Goal: Task Accomplishment & Management: Complete application form

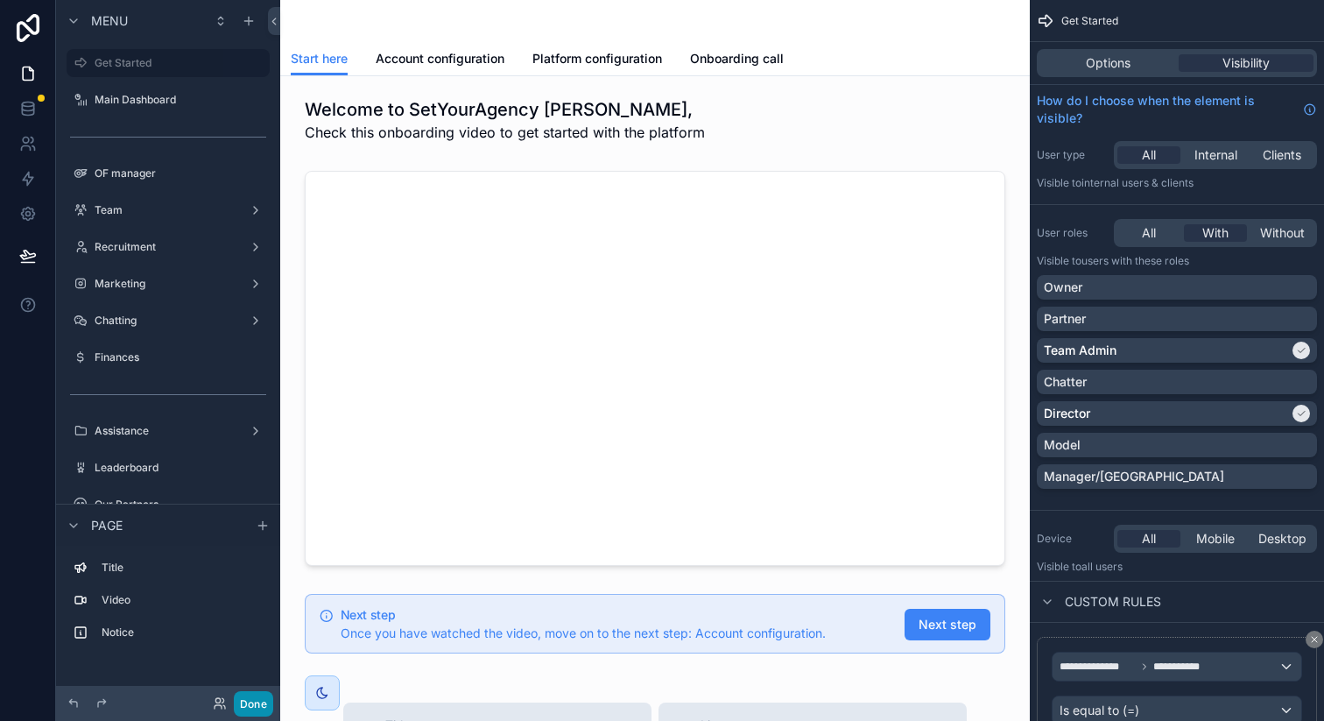
click at [235, 693] on button "Done" at bounding box center [253, 703] width 39 height 25
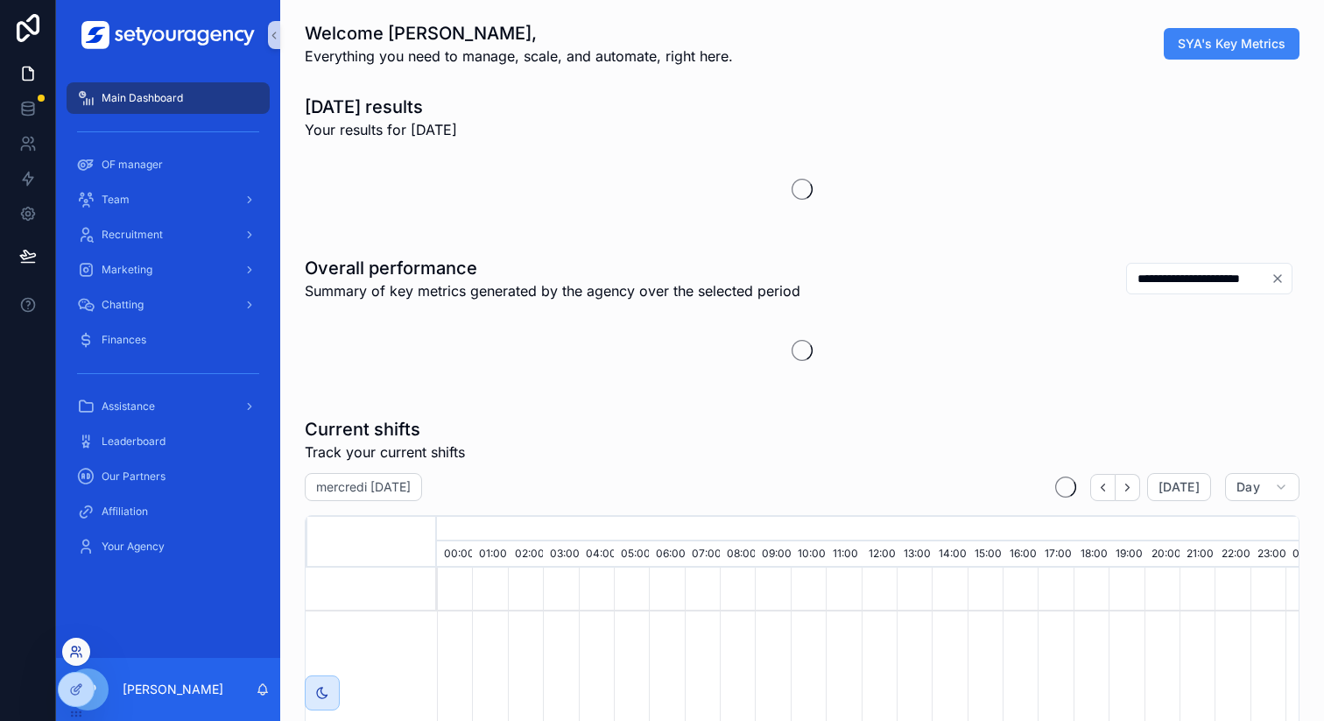
scroll to position [0, 5940]
click at [77, 652] on icon at bounding box center [76, 651] width 14 height 14
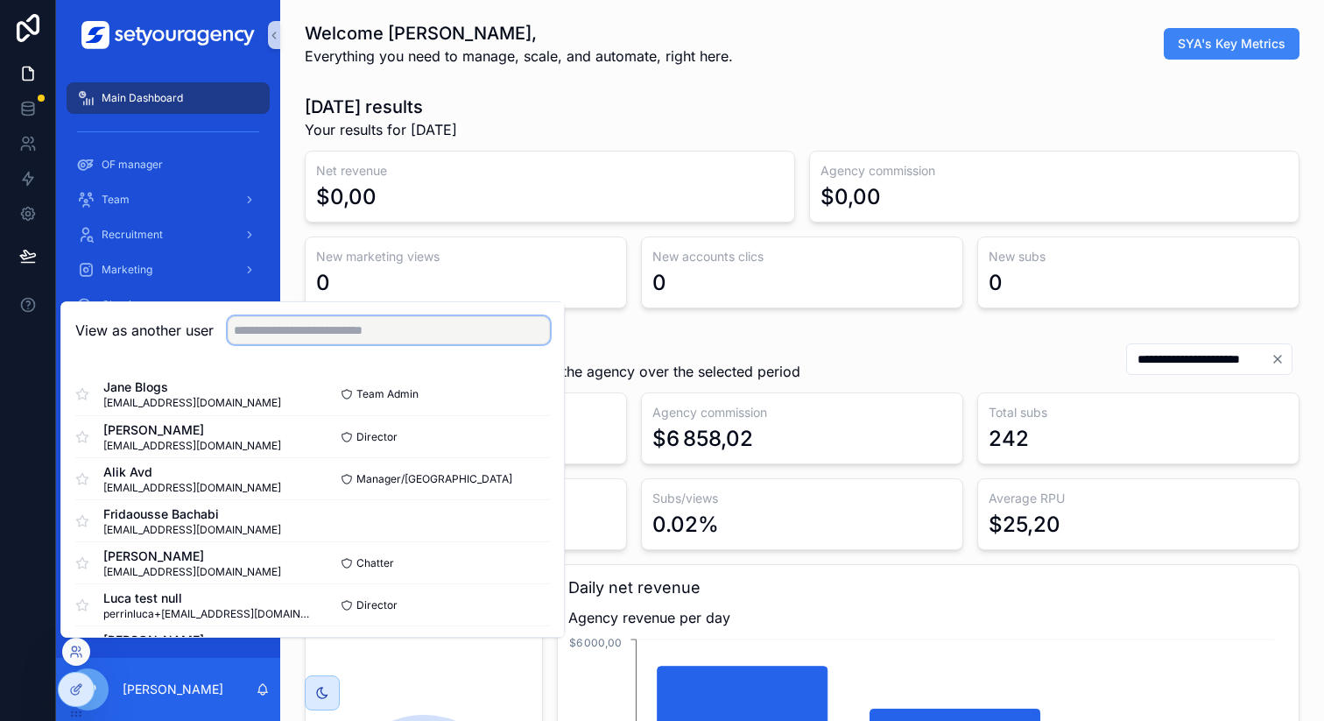
click at [309, 334] on input "text" at bounding box center [389, 330] width 322 height 28
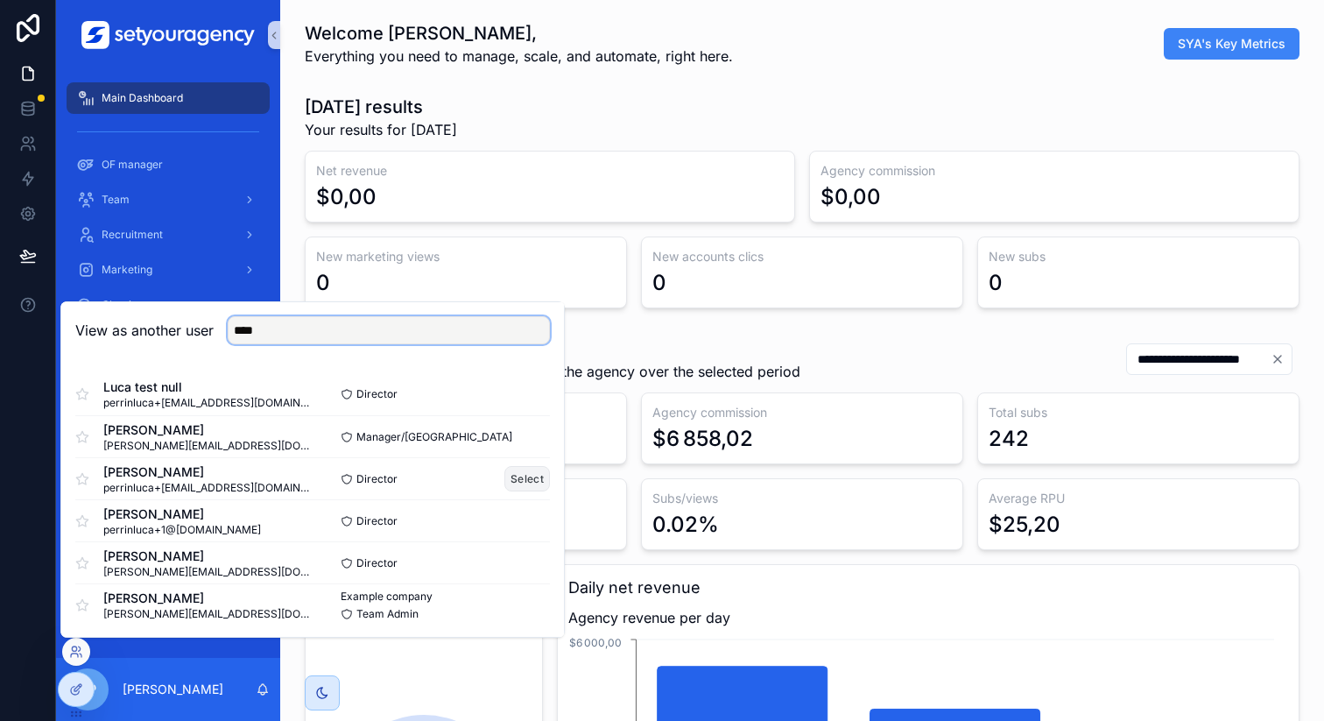
type input "****"
click at [514, 480] on button "Select" at bounding box center [527, 478] width 46 height 25
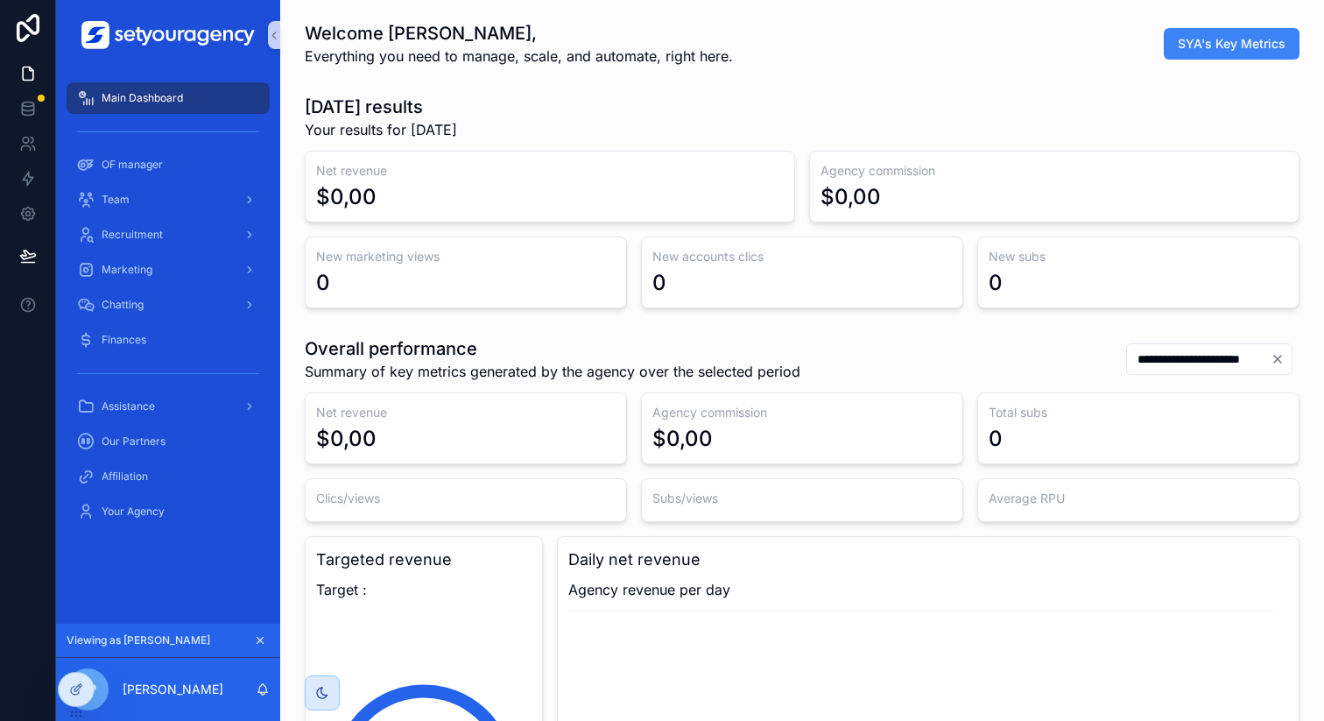
scroll to position [0, 5940]
click at [184, 200] on div "Team" at bounding box center [168, 200] width 182 height 28
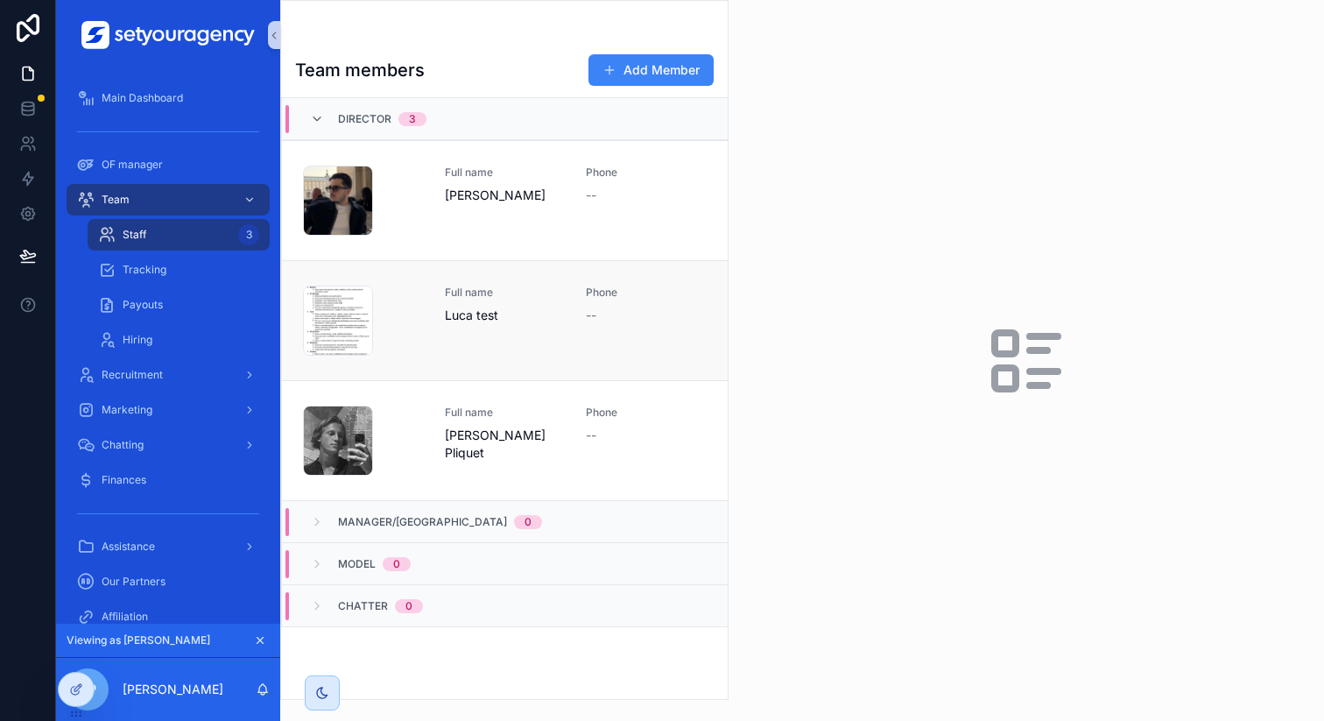
click at [558, 328] on div "Full name [PERSON_NAME]" at bounding box center [505, 320] width 121 height 70
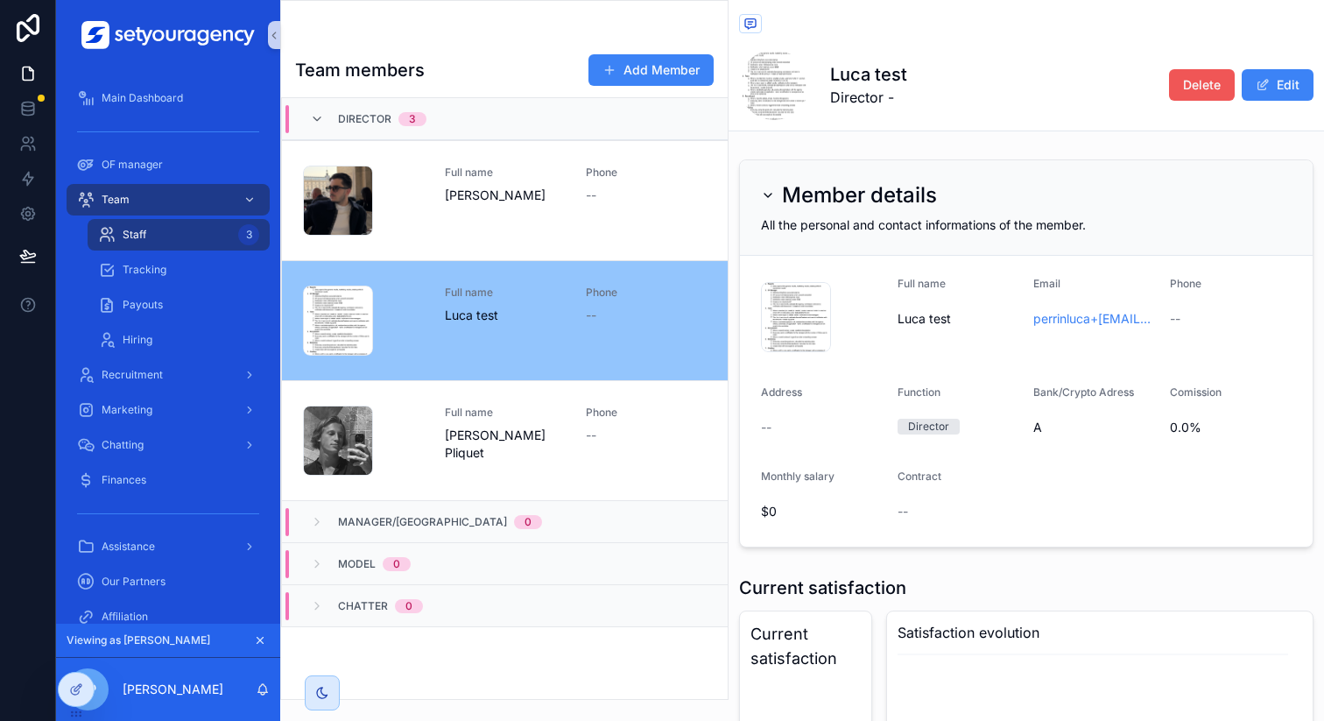
click at [1183, 86] on span "Delete" at bounding box center [1202, 85] width 38 height 18
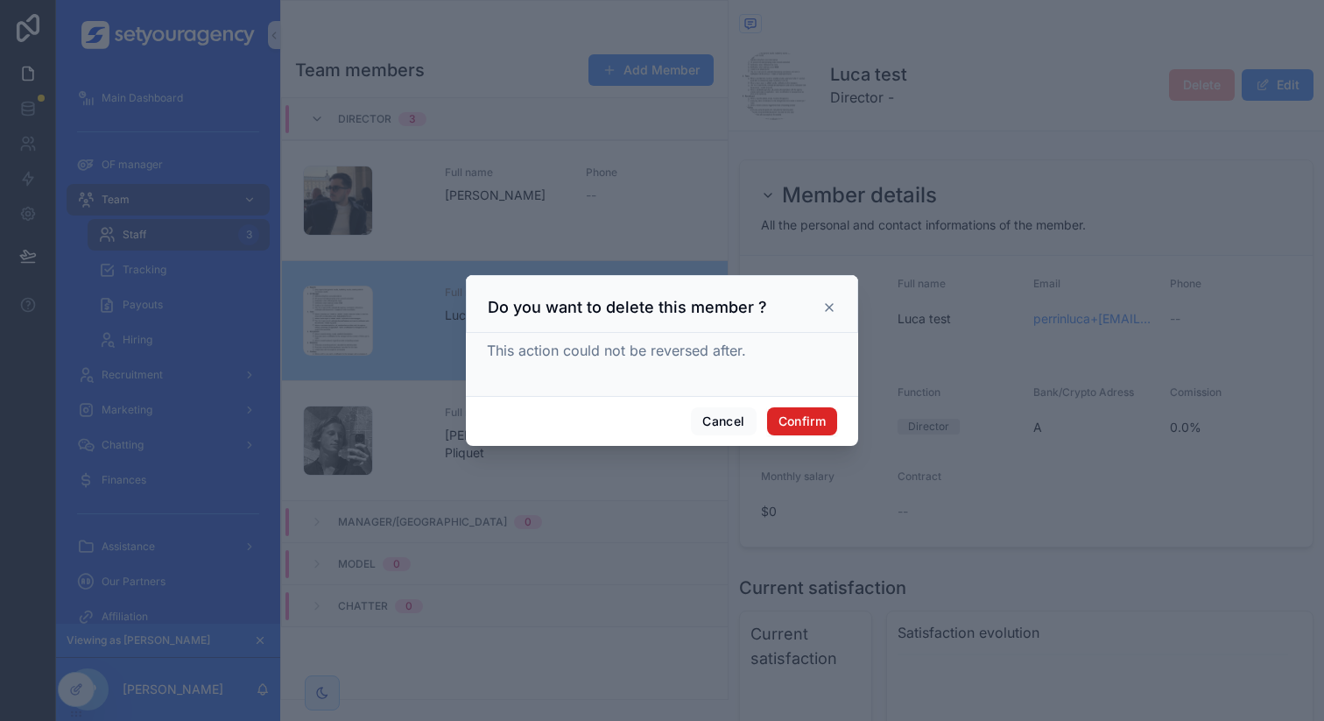
click at [805, 417] on button "Confirm" at bounding box center [802, 421] width 70 height 28
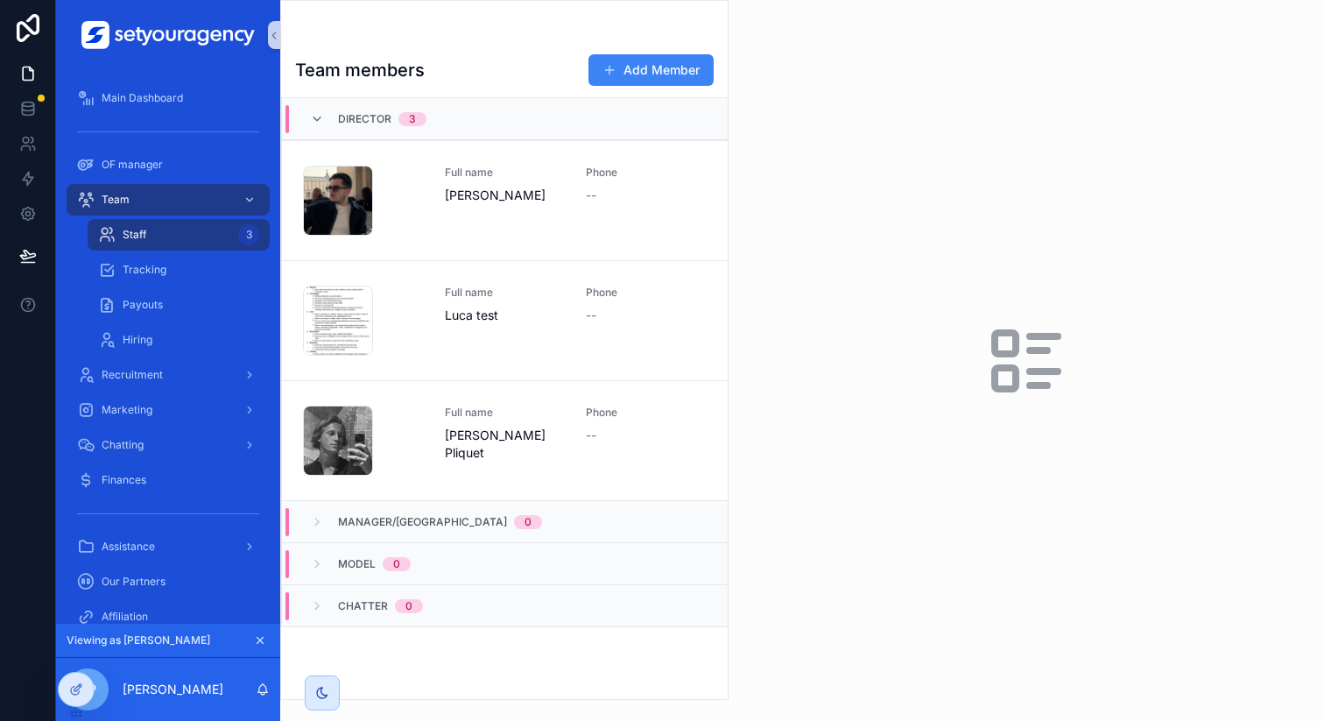
click at [456, 554] on div "Model 0" at bounding box center [505, 563] width 446 height 42
click at [667, 53] on div "Team members Add Member Director 3 IMG_5587-1 .png Full name [PERSON_NAME] Phon…" at bounding box center [504, 371] width 447 height 656
click at [664, 74] on button "Add Member" at bounding box center [650, 70] width 125 height 32
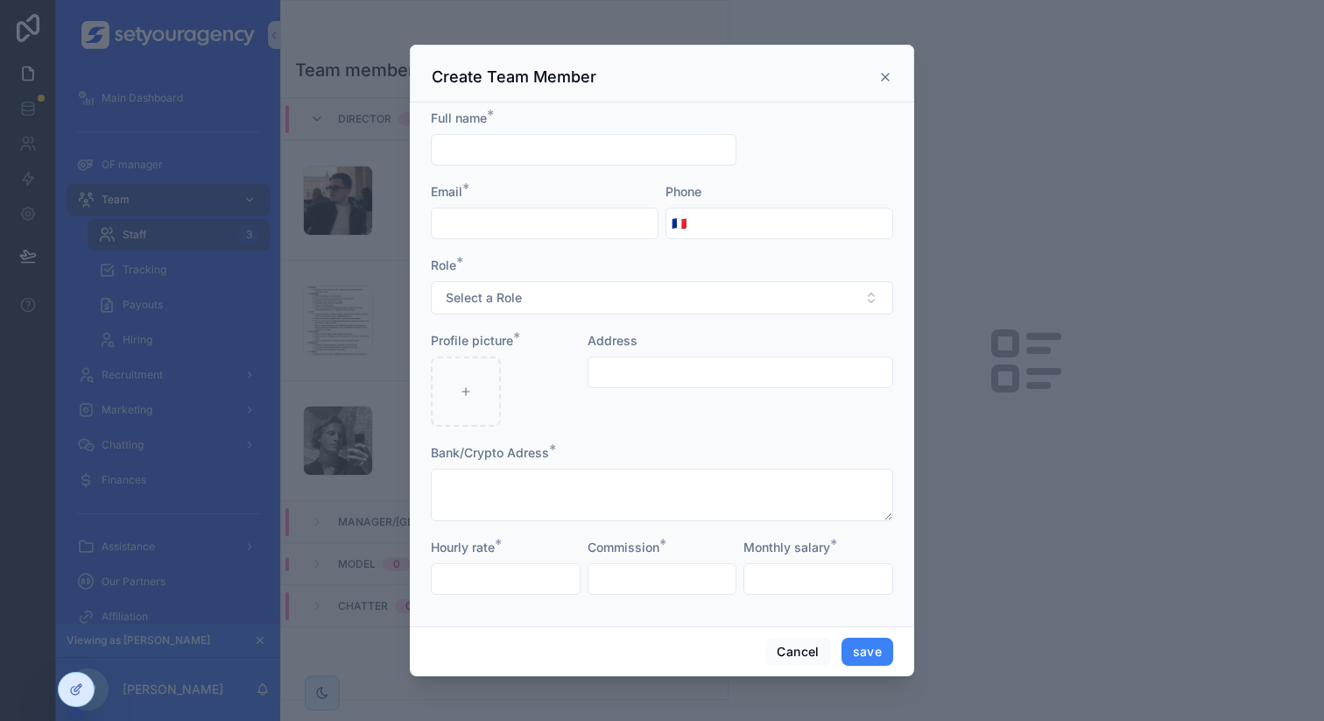
click at [546, 141] on input "scrollable content" at bounding box center [584, 149] width 304 height 25
click at [505, 155] on input "******" at bounding box center [584, 149] width 304 height 25
click at [541, 151] on input "**********" at bounding box center [584, 149] width 304 height 25
click at [488, 149] on input "**********" at bounding box center [584, 149] width 304 height 25
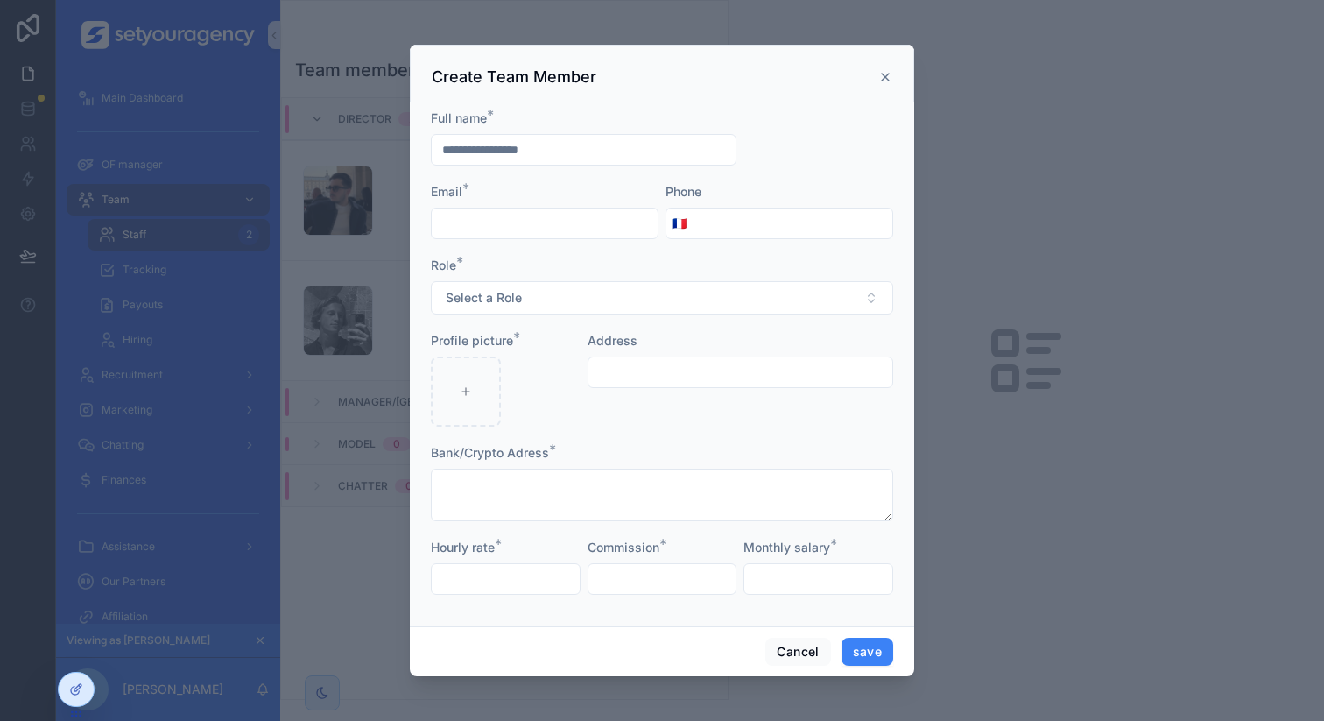
type input "**********"
click at [511, 211] on input "scrollable content" at bounding box center [545, 223] width 226 height 25
type input "**********"
click at [528, 283] on button "Select a Role" at bounding box center [662, 297] width 462 height 33
click at [504, 424] on div "Model" at bounding box center [662, 421] width 454 height 26
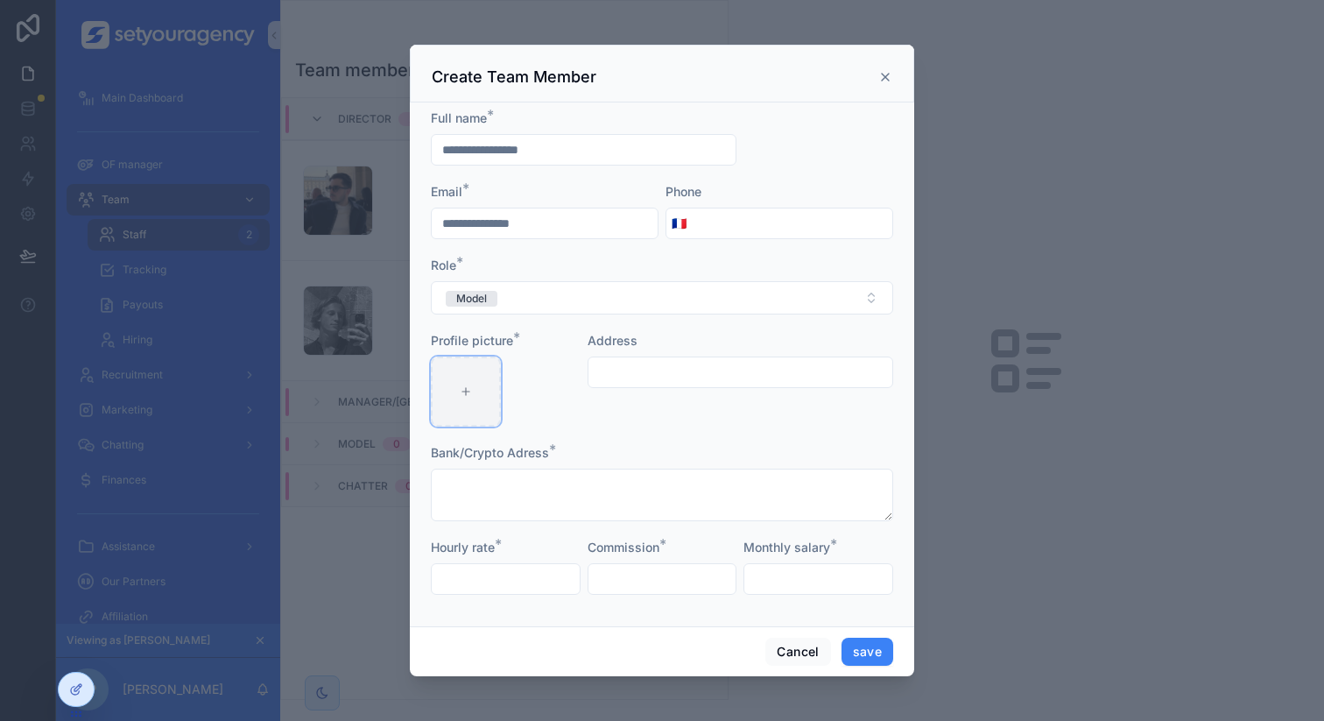
click at [489, 379] on div "scrollable content" at bounding box center [466, 391] width 70 height 70
type input "**********"
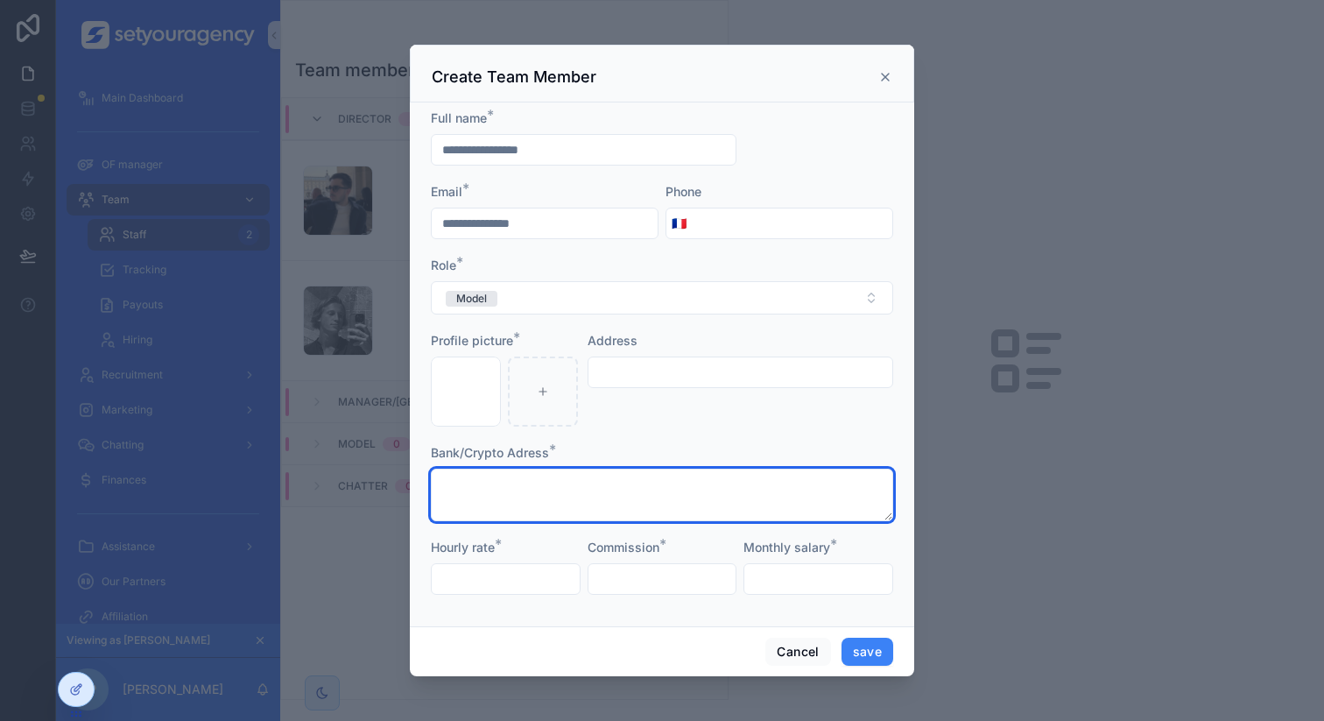
click at [528, 497] on textarea "scrollable content" at bounding box center [662, 494] width 462 height 53
type textarea "*"
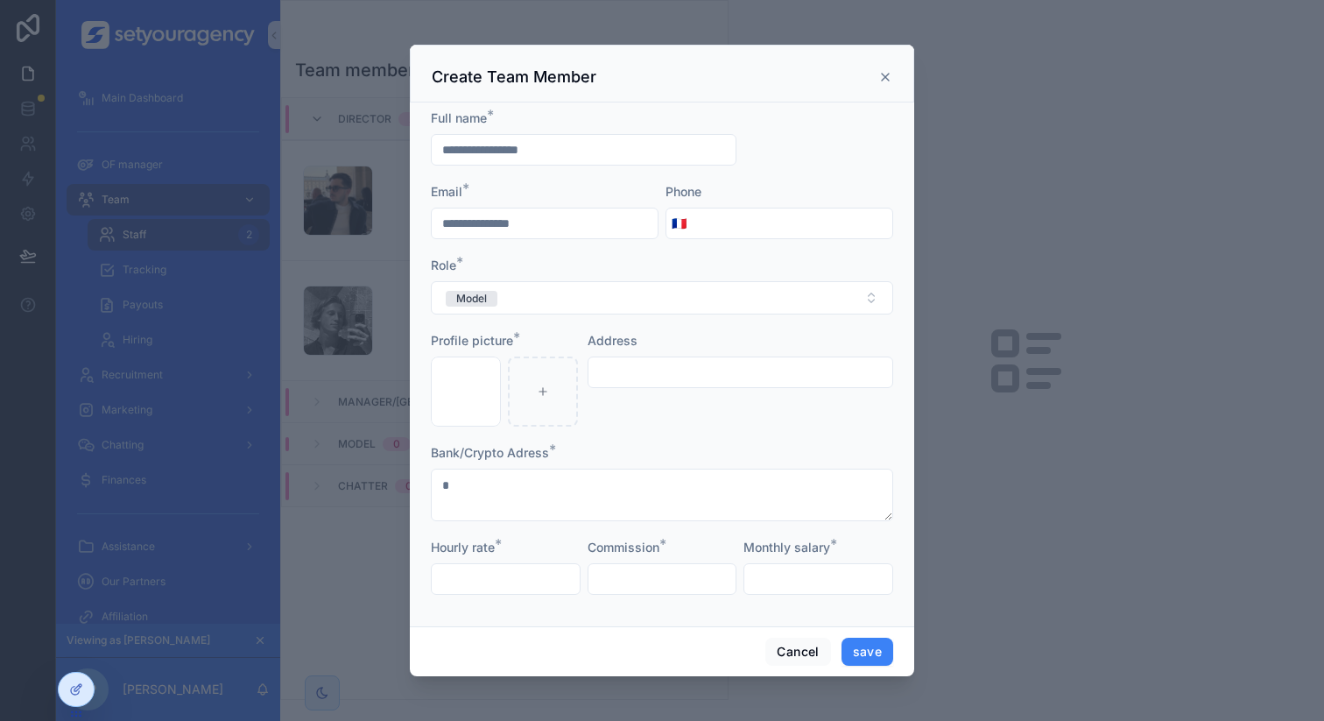
click at [571, 577] on input "scrollable content" at bounding box center [506, 579] width 148 height 25
type input "*****"
click at [667, 577] on input "scrollable content" at bounding box center [662, 579] width 148 height 25
type input "*****"
click at [805, 574] on input "scrollable content" at bounding box center [818, 579] width 148 height 25
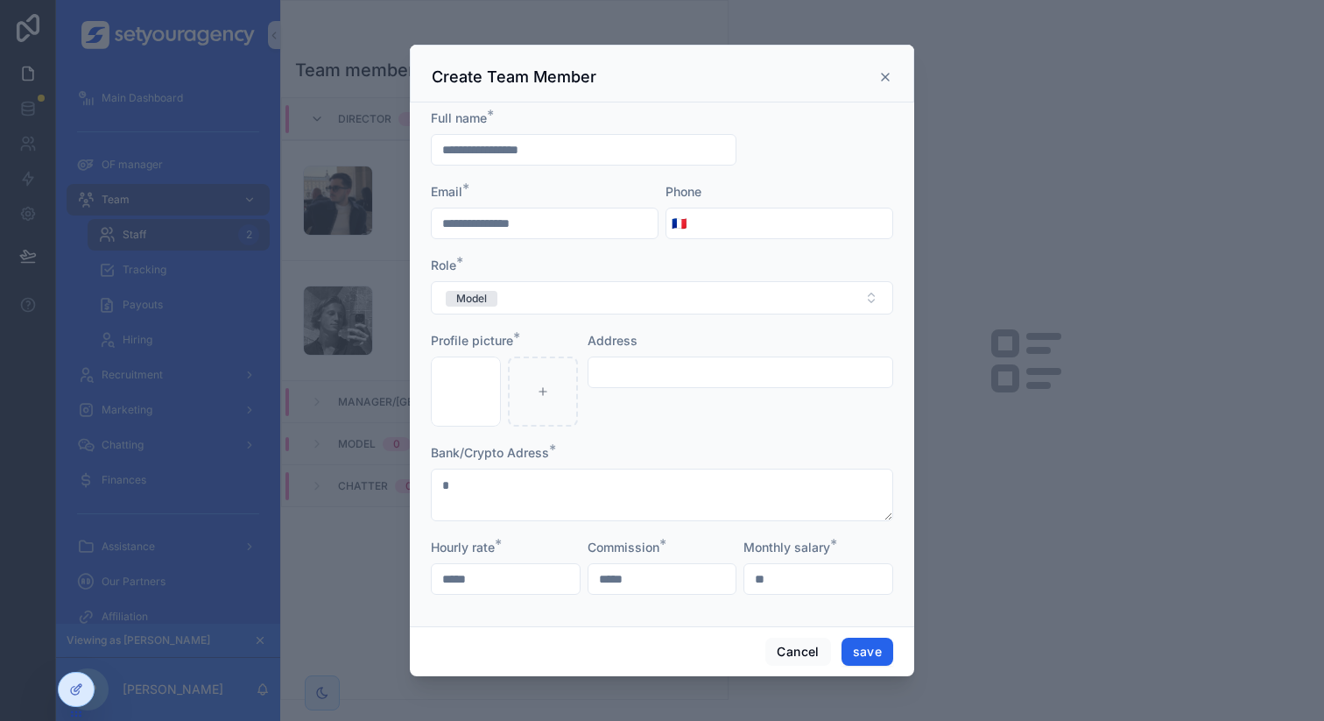
type input "**"
click at [858, 650] on button "save" at bounding box center [868, 651] width 52 height 28
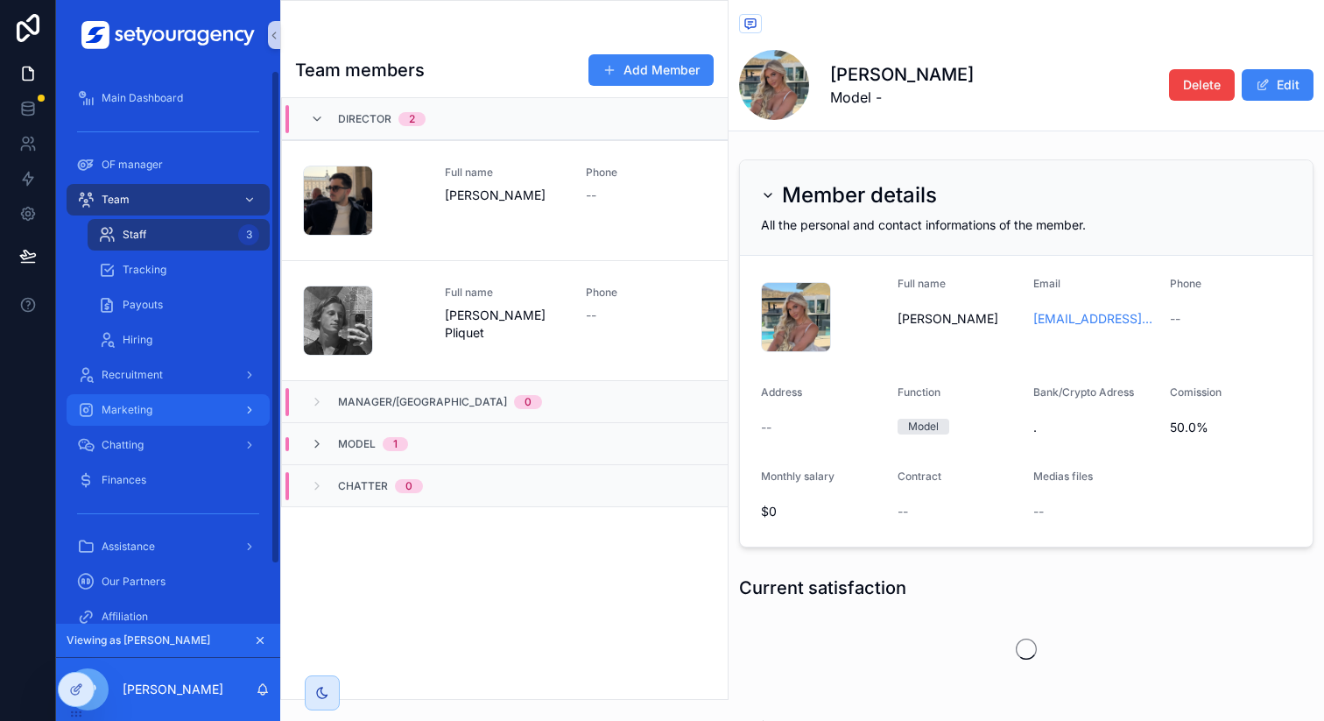
click at [182, 406] on div "Marketing" at bounding box center [168, 410] width 182 height 28
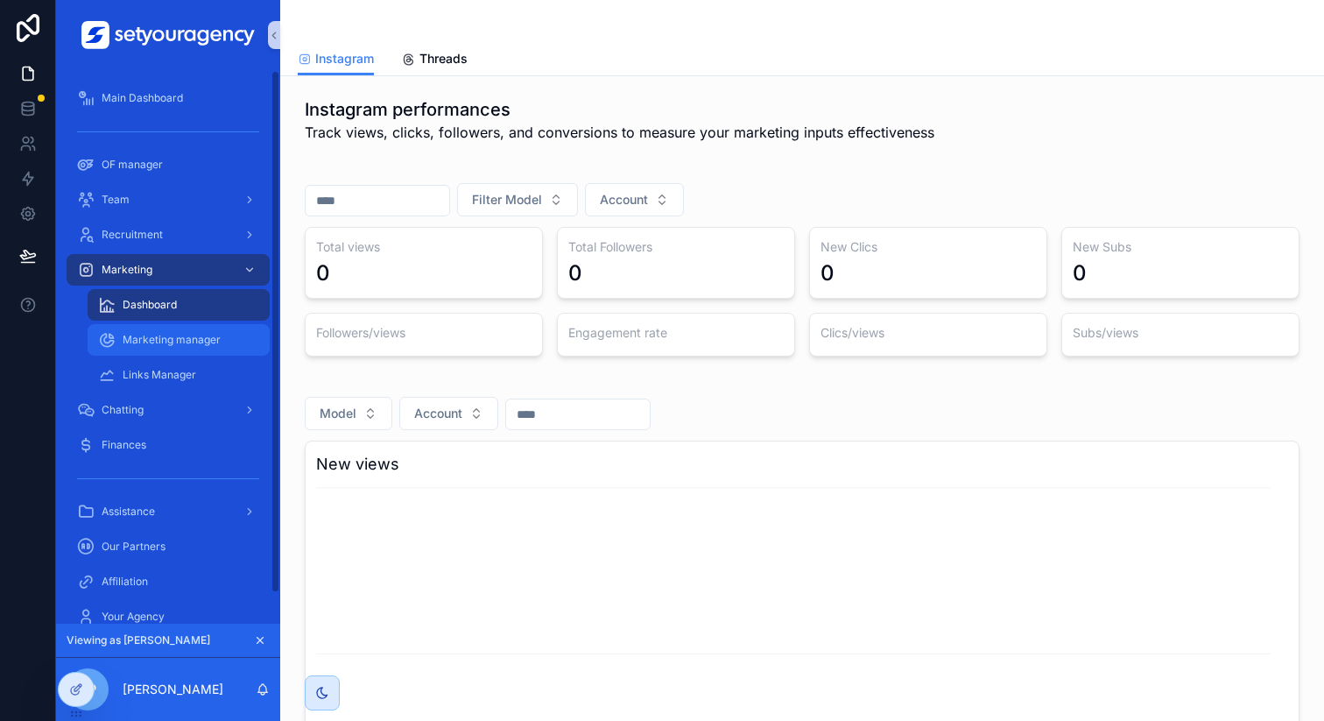
click at [195, 348] on div "Marketing manager" at bounding box center [178, 340] width 161 height 28
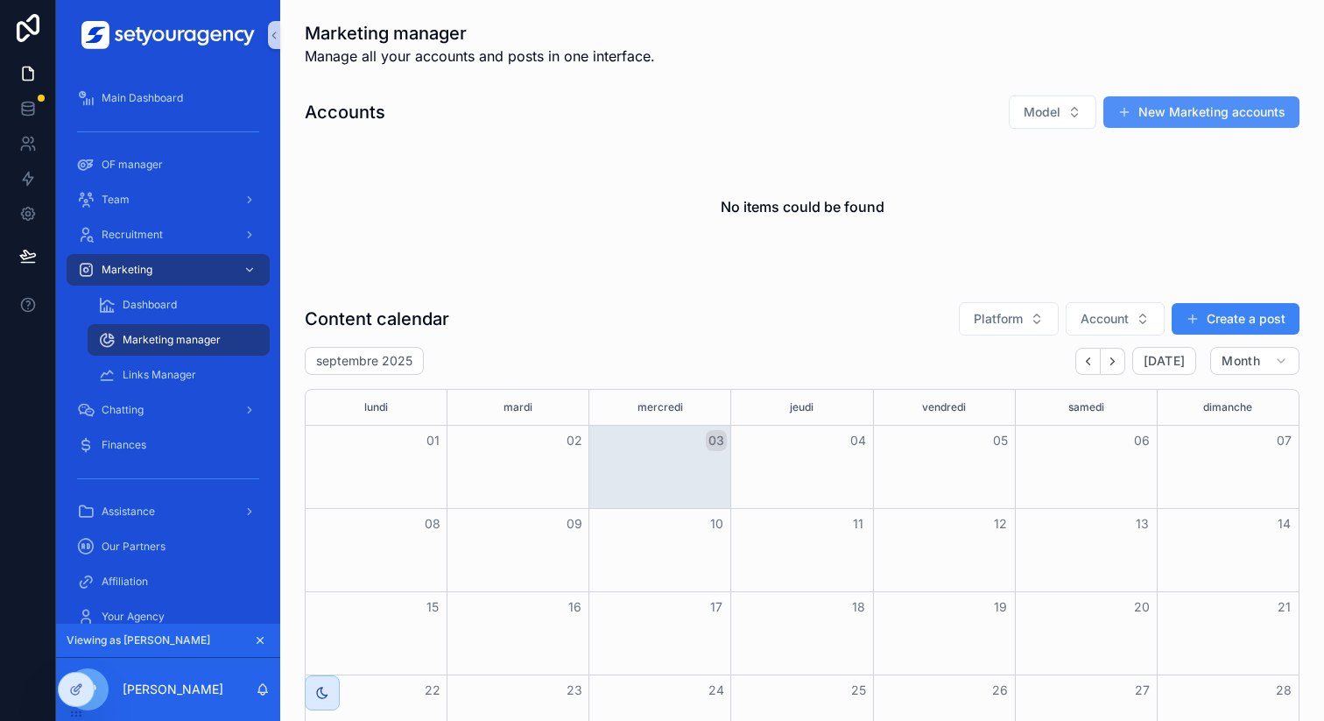
click at [1137, 124] on button "New Marketing accounts" at bounding box center [1201, 112] width 196 height 32
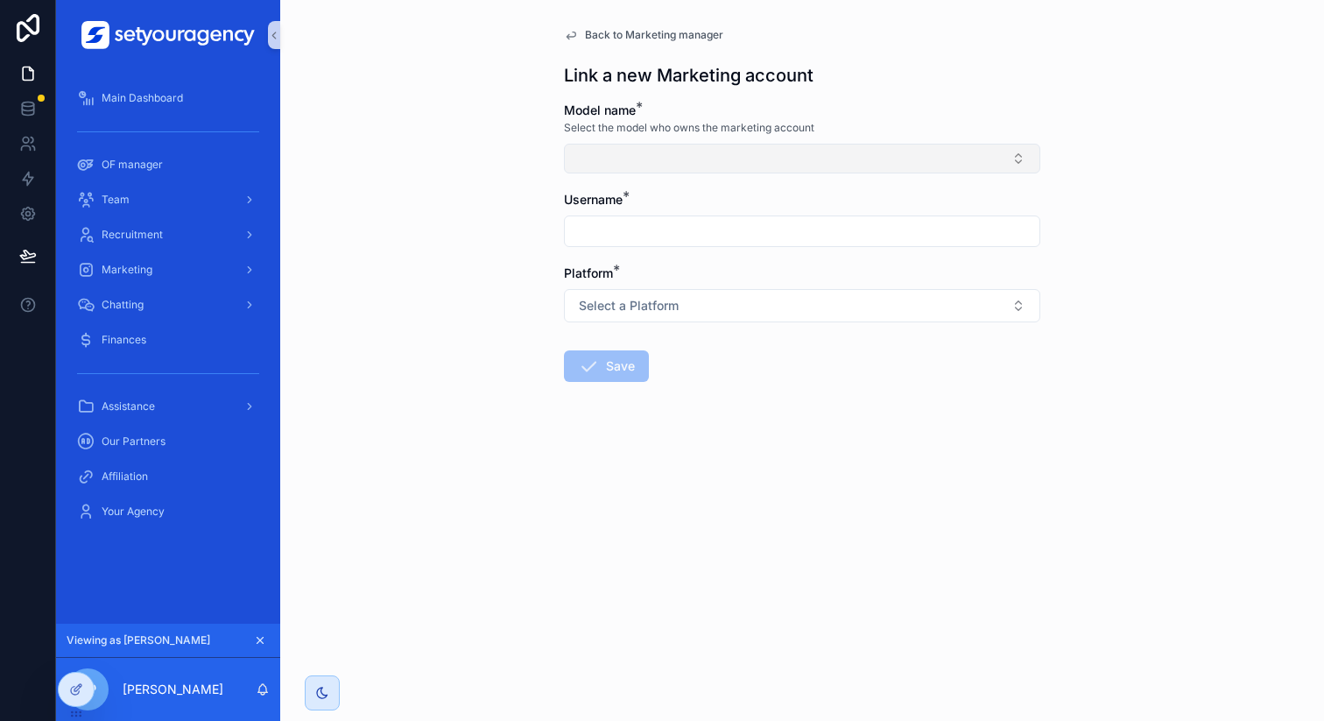
click at [662, 155] on button "Select Button" at bounding box center [802, 159] width 476 height 30
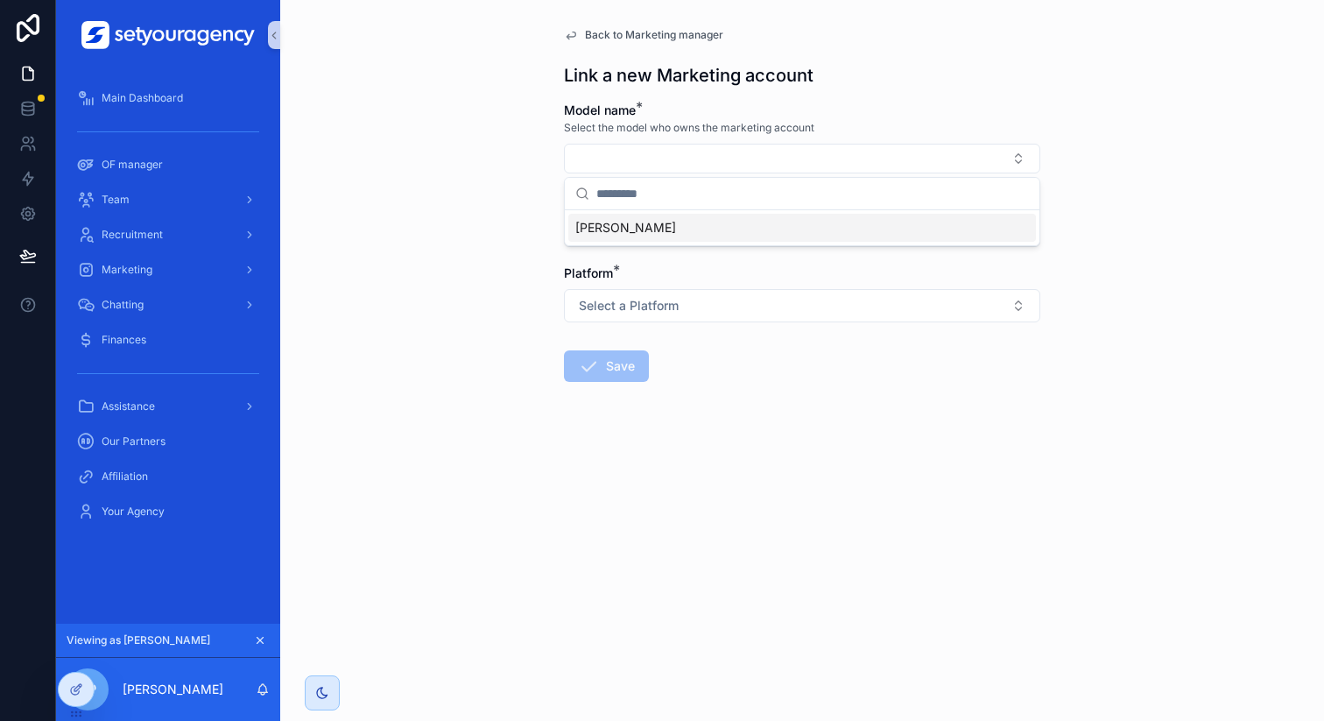
click at [631, 222] on span "[PERSON_NAME]" at bounding box center [625, 228] width 101 height 18
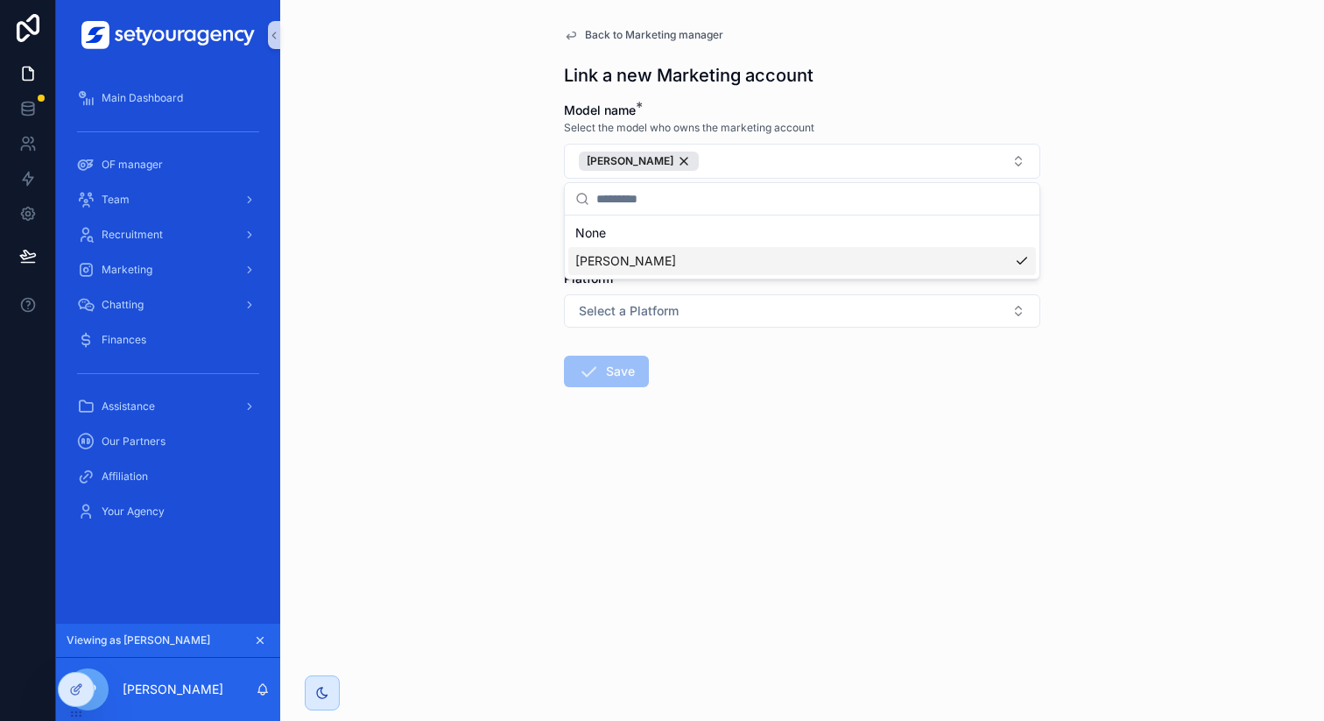
click at [467, 262] on div "Back to Marketing manager Link a new Marketing account Model name * Select the …" at bounding box center [802, 360] width 1044 height 721
click at [693, 232] on input "scrollable content" at bounding box center [802, 236] width 475 height 25
paste input "**********"
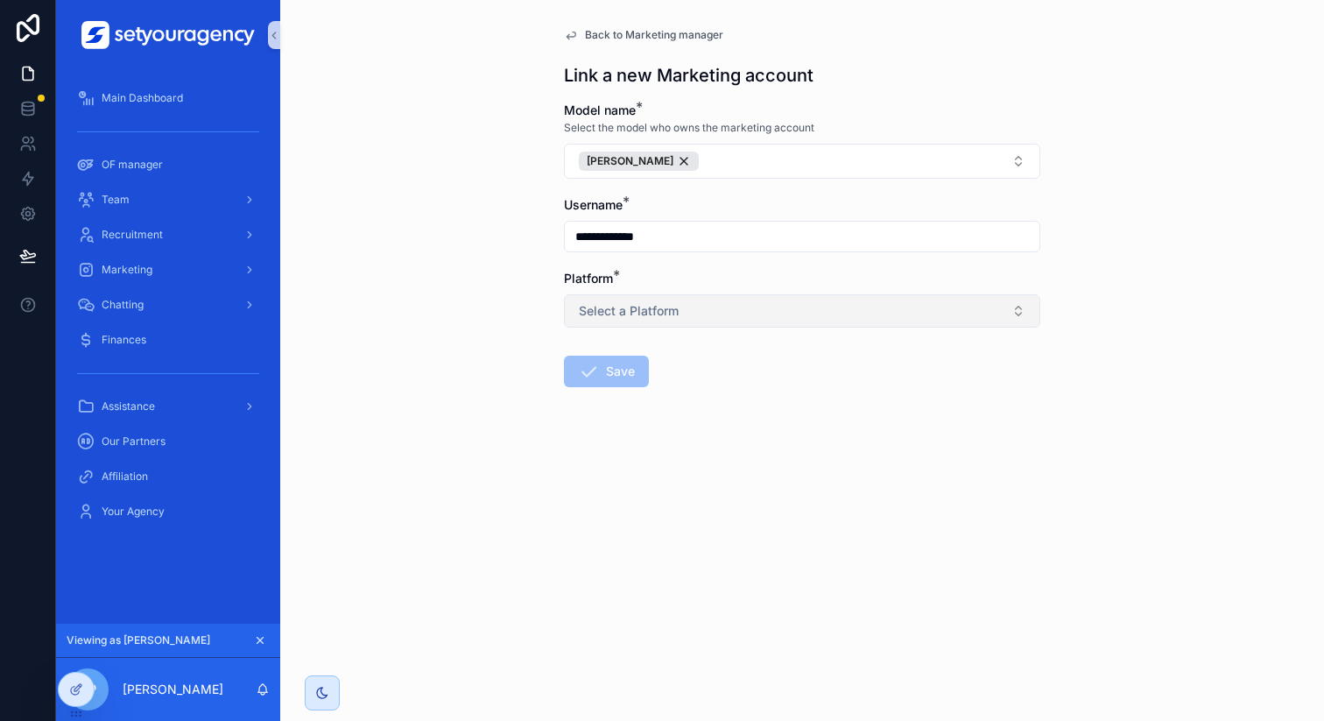
type input "**********"
click at [631, 302] on span "Select a Platform" at bounding box center [629, 311] width 100 height 18
click at [616, 382] on div "Instagram" at bounding box center [611, 381] width 50 height 16
click at [620, 379] on button "Save" at bounding box center [606, 372] width 85 height 32
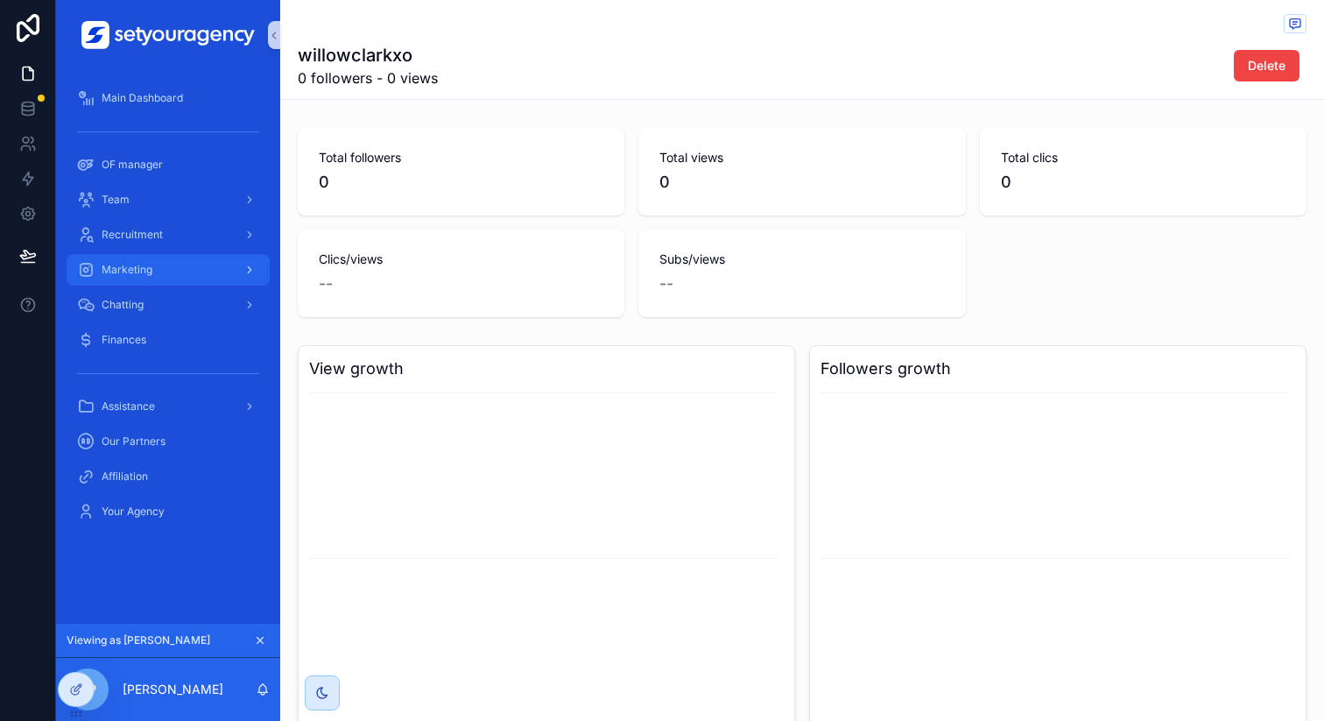
click at [185, 270] on div "Marketing" at bounding box center [168, 270] width 182 height 28
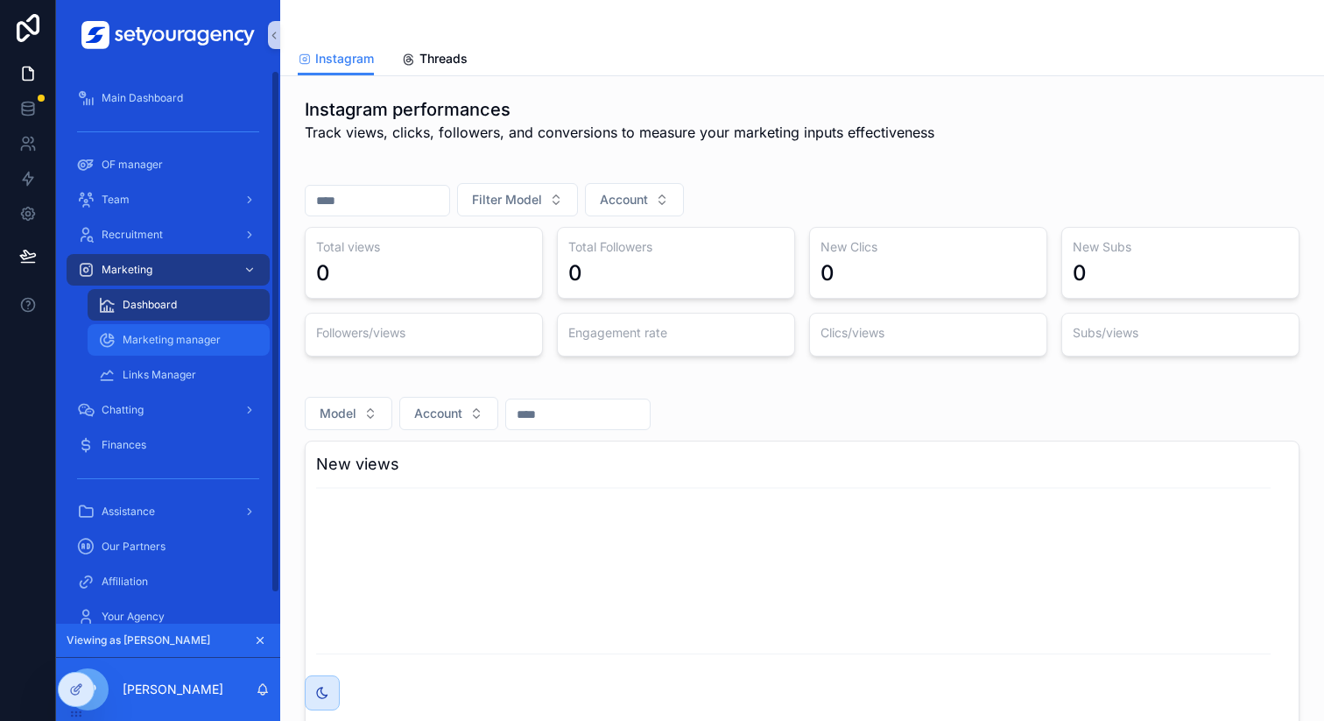
click at [209, 350] on div "Marketing manager" at bounding box center [178, 340] width 161 height 28
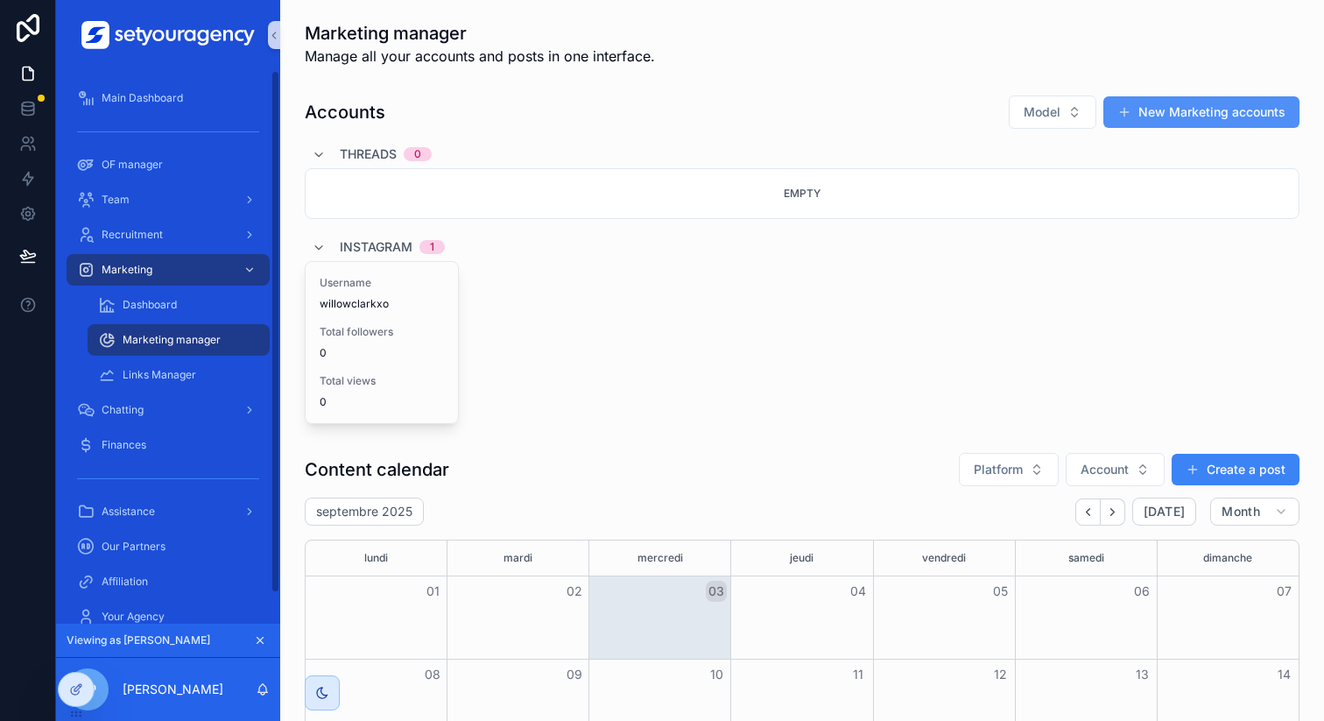
click at [1134, 118] on button "New Marketing accounts" at bounding box center [1201, 112] width 196 height 32
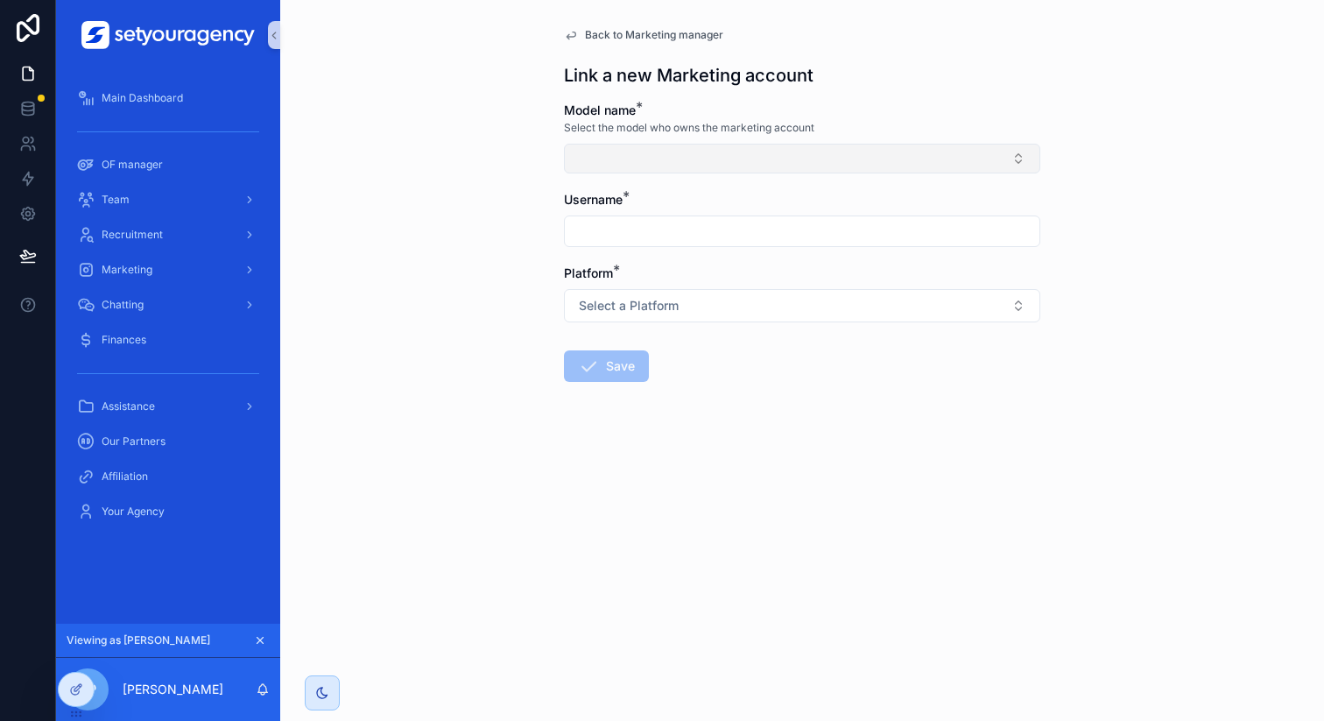
click at [697, 161] on button "Select Button" at bounding box center [802, 159] width 476 height 30
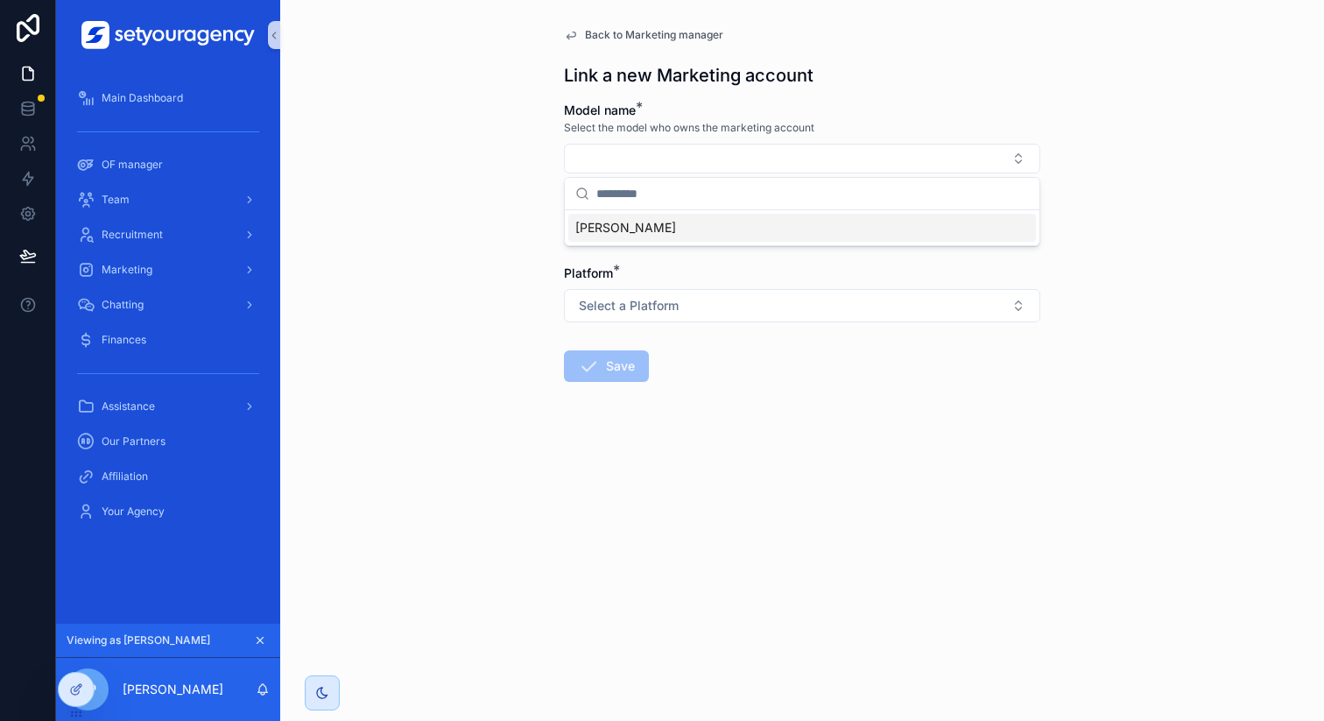
click at [630, 229] on span "[PERSON_NAME]" at bounding box center [625, 228] width 101 height 18
click at [455, 242] on div "Back to Marketing manager Link a new Marketing account Model name * Select the …" at bounding box center [802, 360] width 1044 height 721
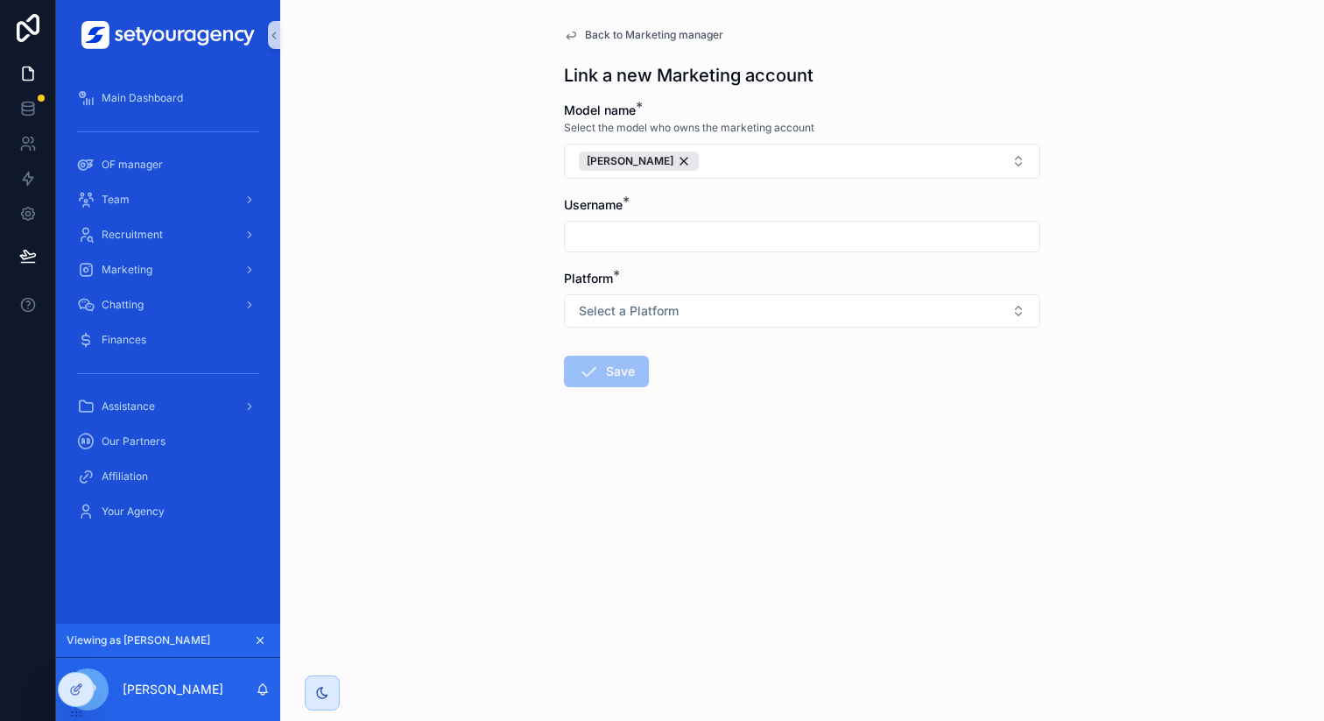
click at [630, 242] on input "scrollable content" at bounding box center [802, 236] width 475 height 25
paste input "**********"
type input "**********"
click at [486, 294] on div "**********" at bounding box center [802, 360] width 1044 height 721
click at [605, 326] on button "Select a Platform" at bounding box center [802, 310] width 476 height 33
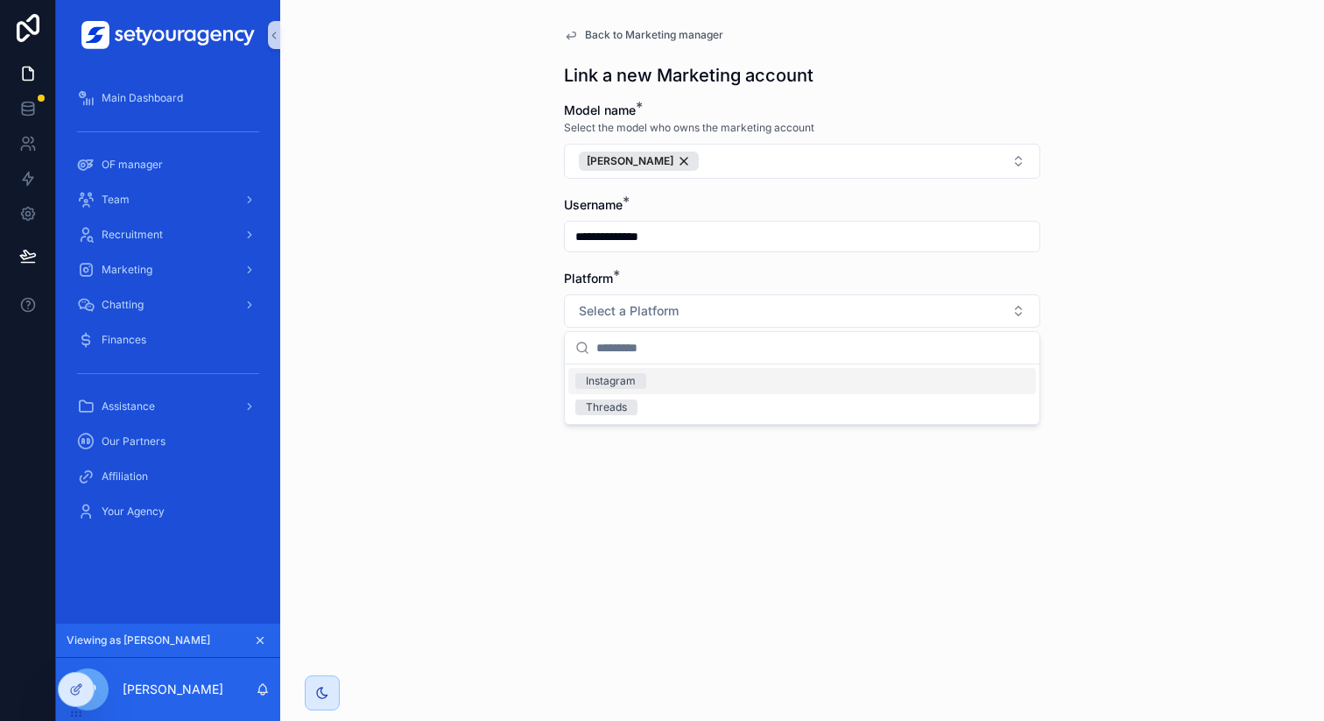
click at [602, 381] on div "Instagram" at bounding box center [611, 381] width 50 height 16
click at [615, 370] on button "Save" at bounding box center [606, 372] width 85 height 32
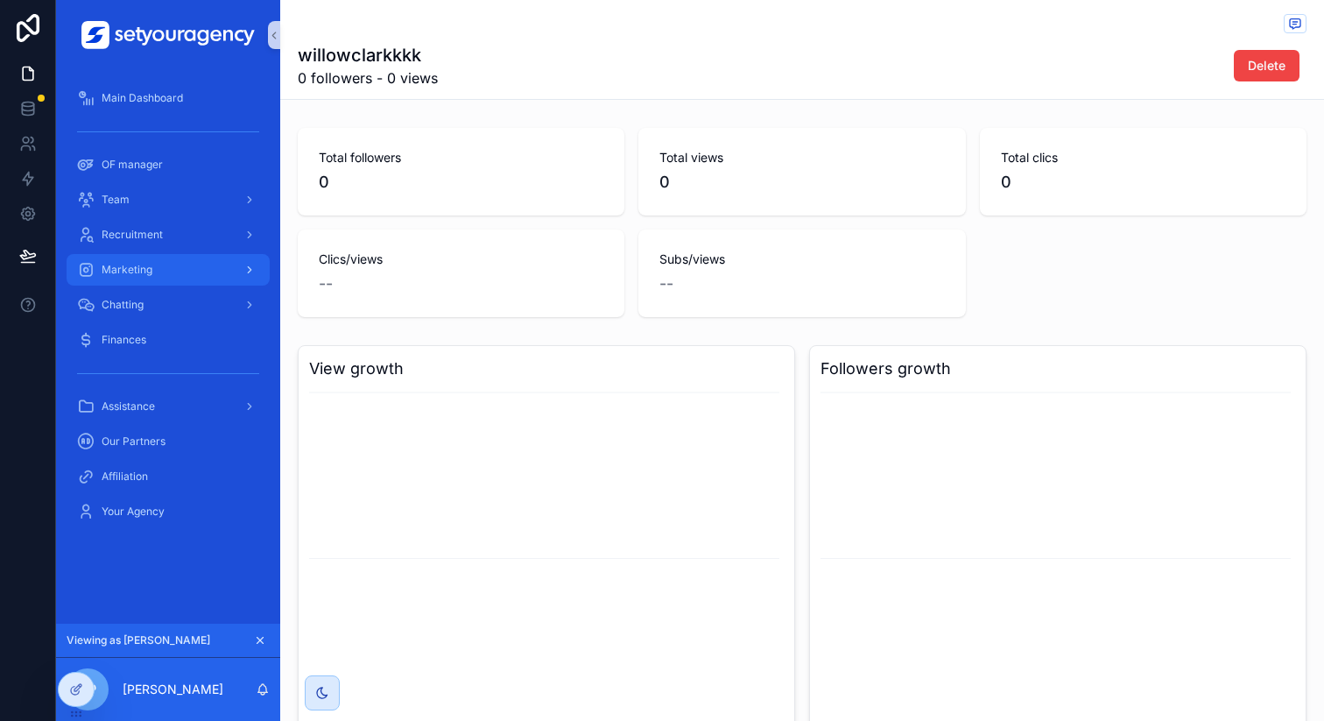
click at [155, 264] on div "Marketing" at bounding box center [168, 270] width 182 height 28
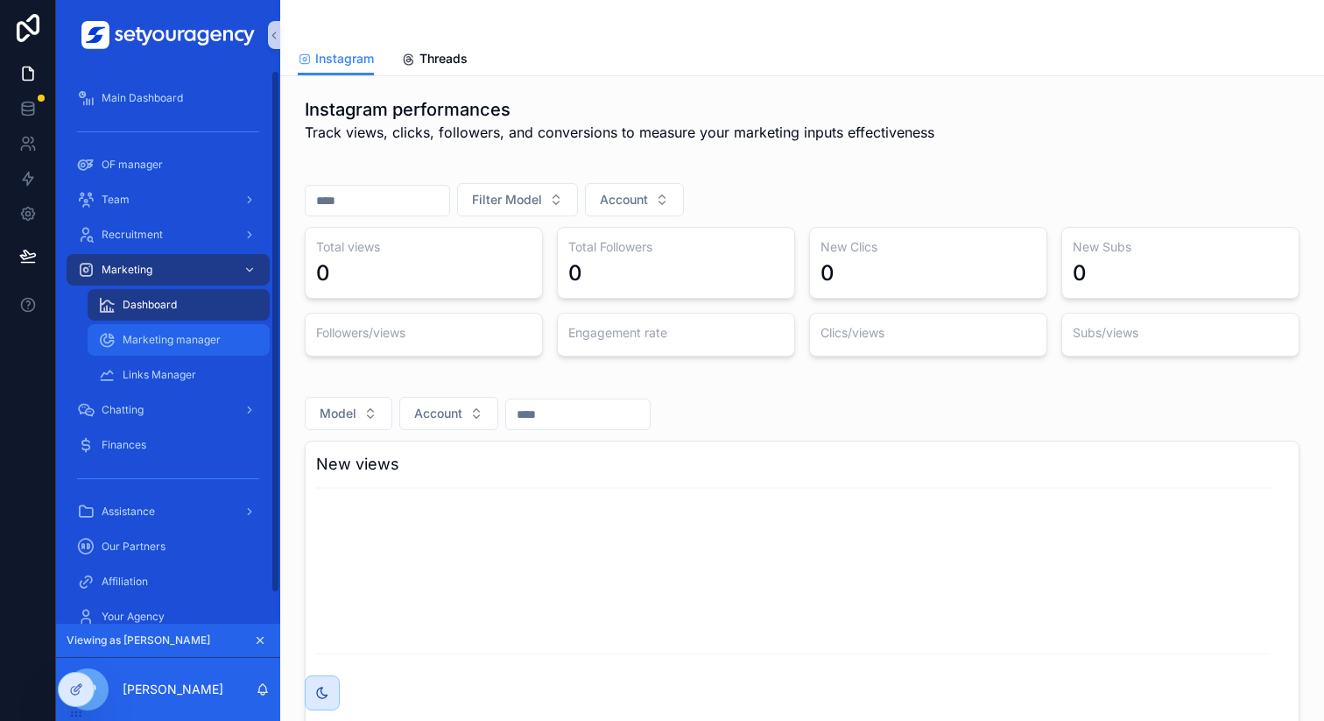
click at [173, 333] on span "Marketing manager" at bounding box center [172, 340] width 98 height 14
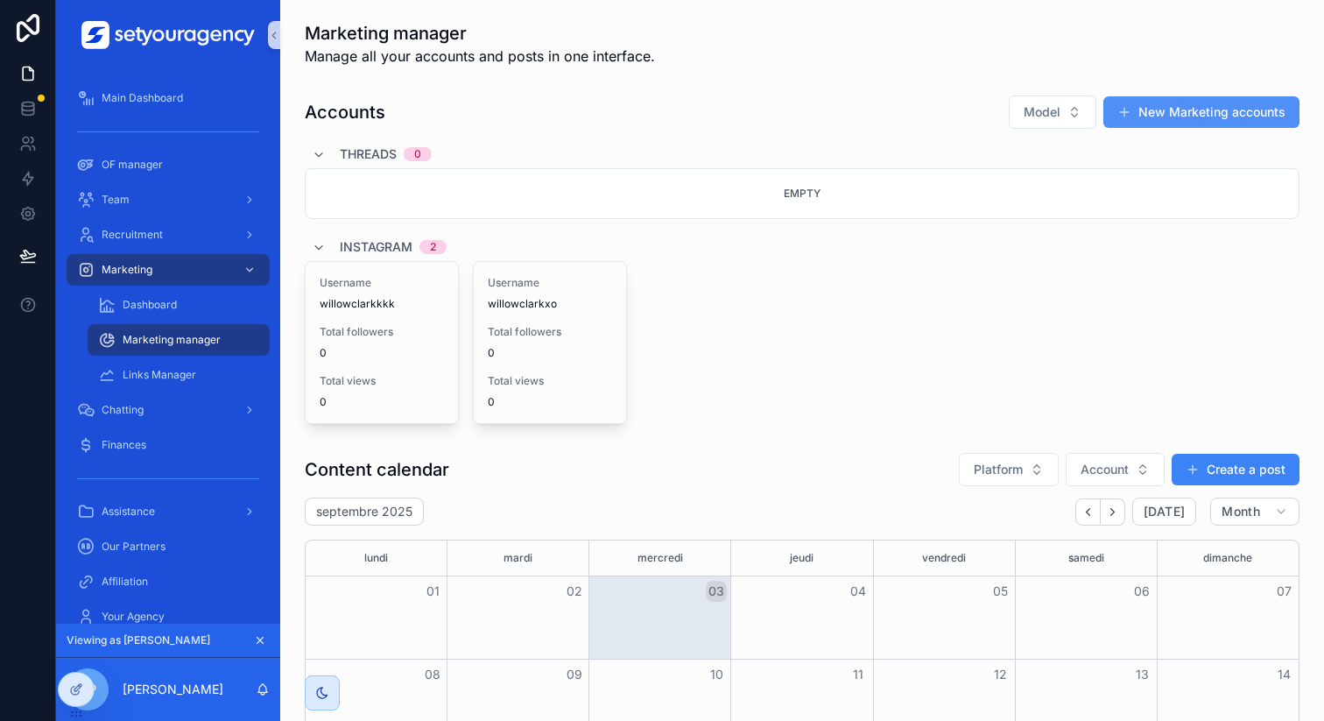
click at [1151, 109] on button "New Marketing accounts" at bounding box center [1201, 112] width 196 height 32
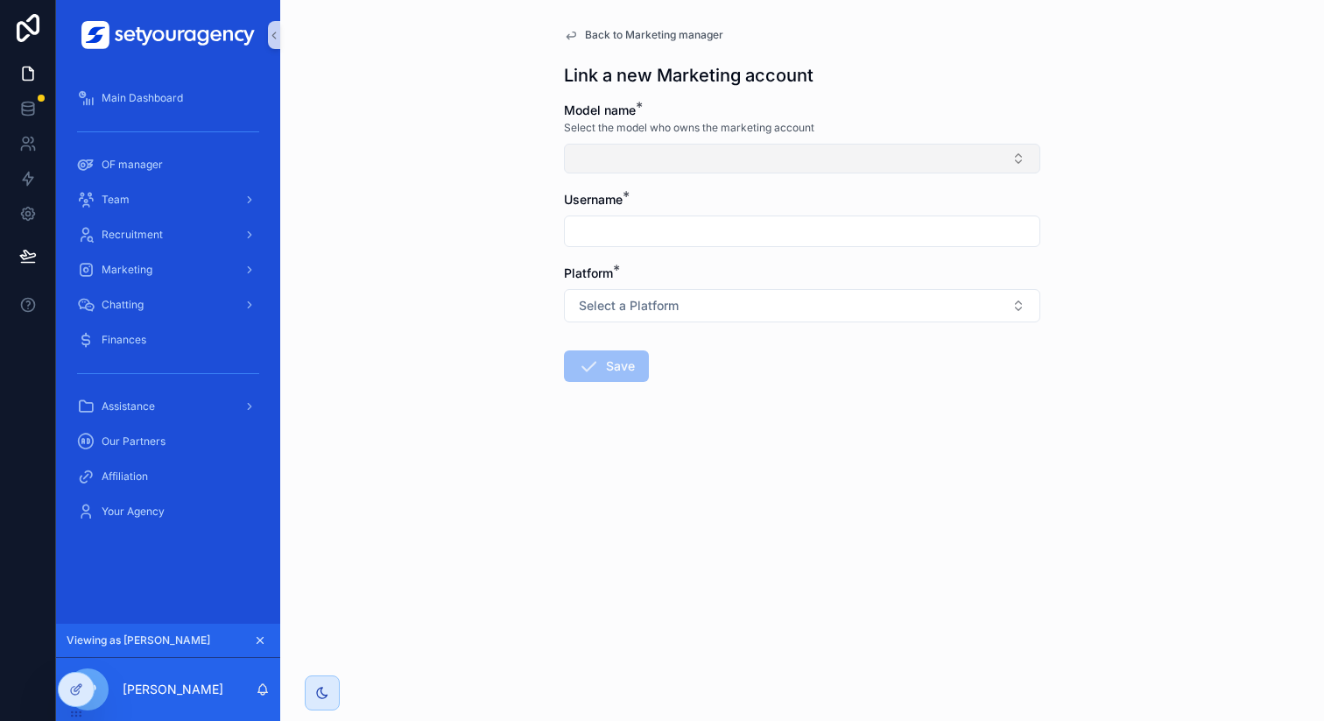
click at [673, 161] on button "Select Button" at bounding box center [802, 159] width 476 height 30
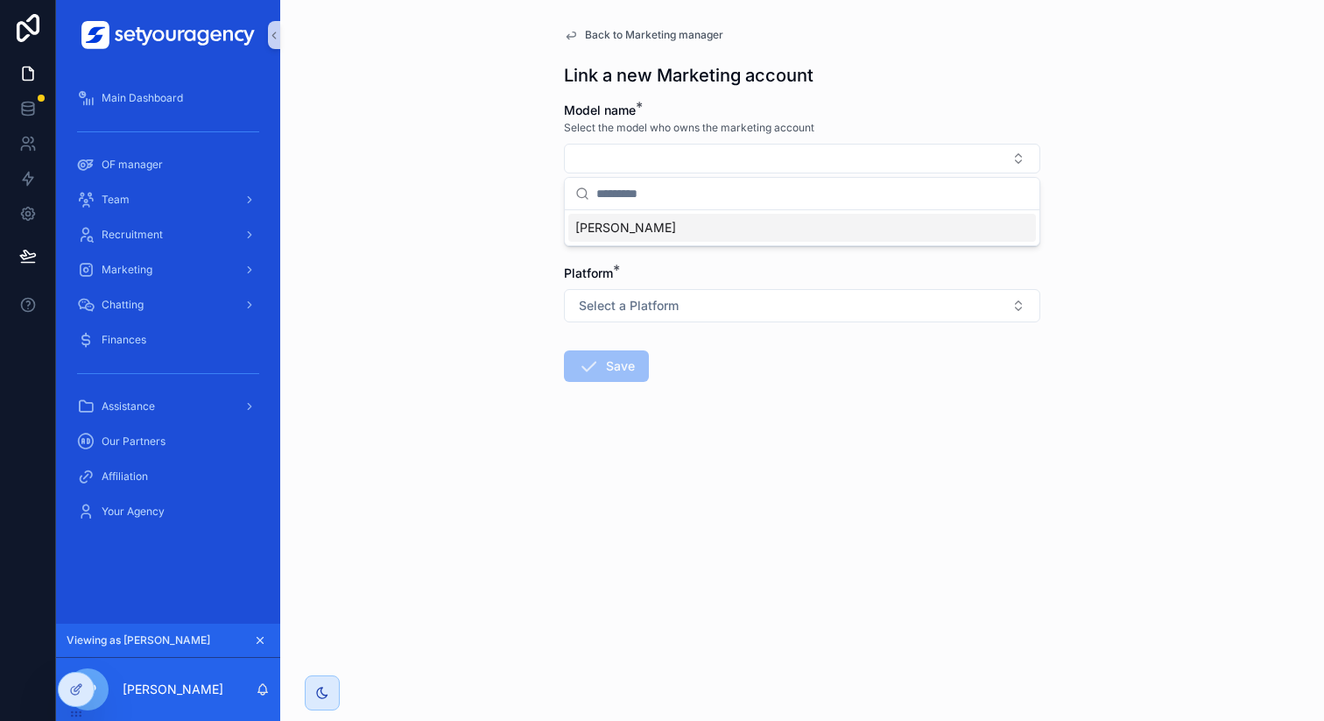
click at [609, 234] on span "[PERSON_NAME]" at bounding box center [625, 228] width 101 height 18
click at [484, 234] on div "Back to Marketing manager Link a new Marketing account Model name * Select the …" at bounding box center [802, 360] width 1044 height 721
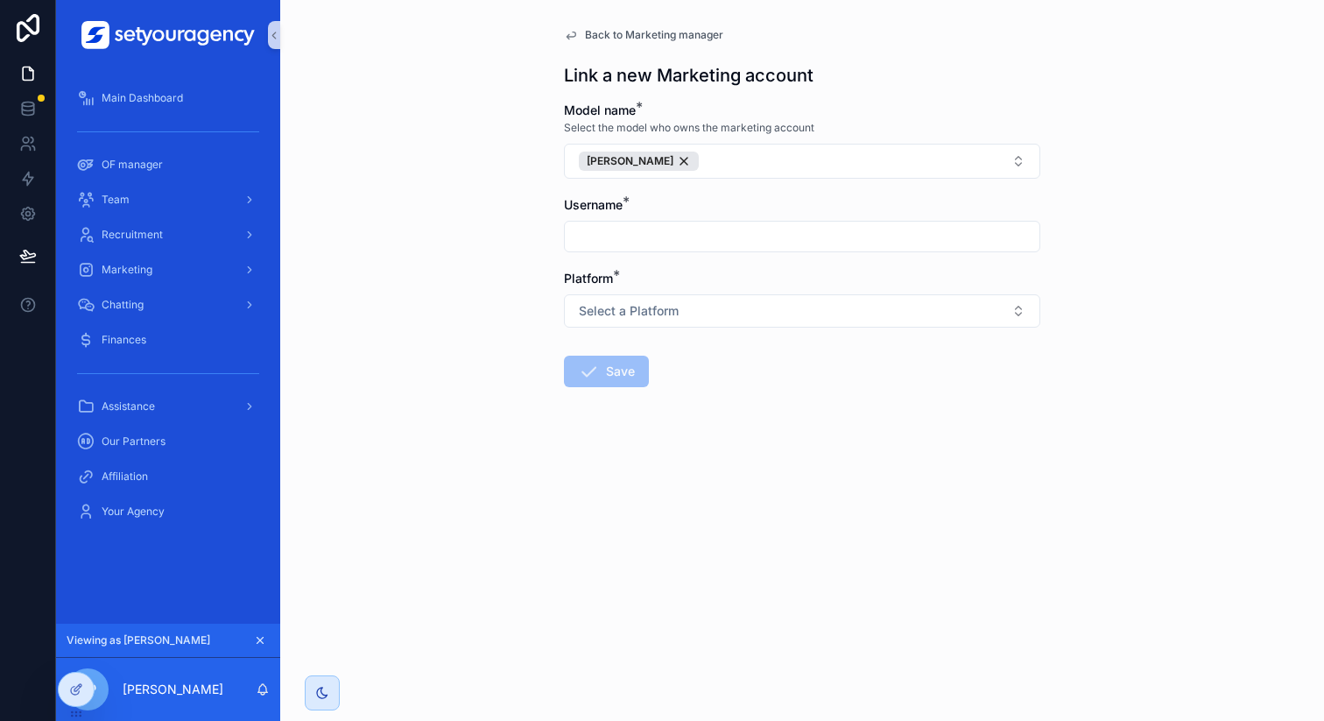
click at [626, 234] on input "scrollable content" at bounding box center [802, 236] width 475 height 25
paste input "**********"
type input "**********"
click at [410, 299] on div "**********" at bounding box center [802, 360] width 1044 height 721
click at [600, 304] on span "Select a Platform" at bounding box center [629, 311] width 100 height 18
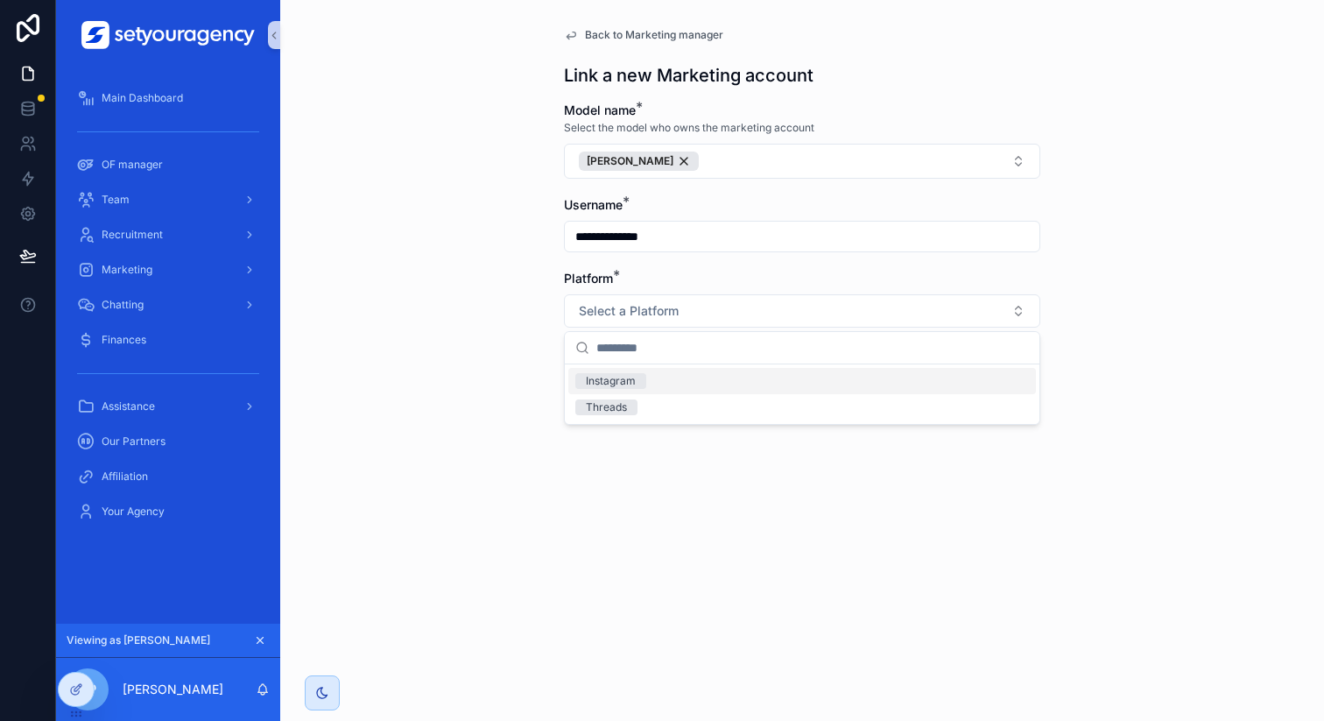
click at [595, 386] on div "Instagram" at bounding box center [611, 381] width 50 height 16
click at [612, 381] on button "Save" at bounding box center [606, 372] width 85 height 32
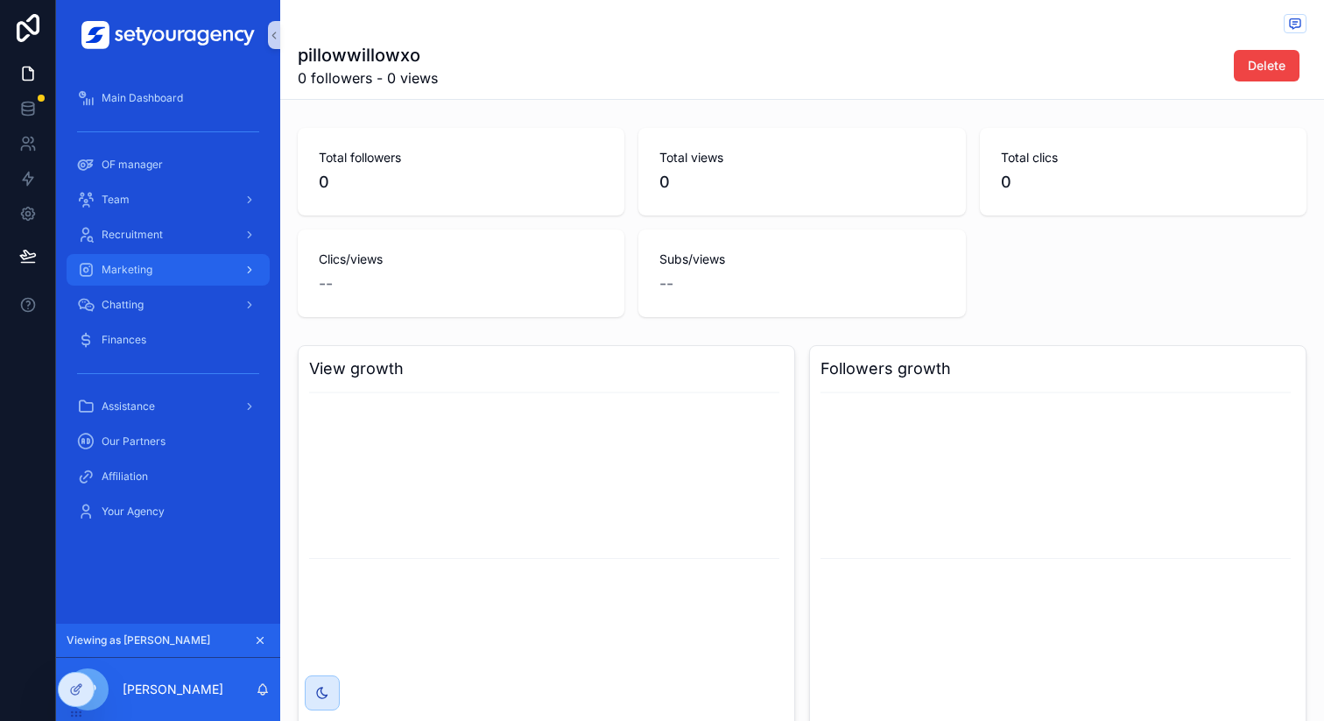
click at [214, 267] on div "Marketing" at bounding box center [168, 270] width 182 height 28
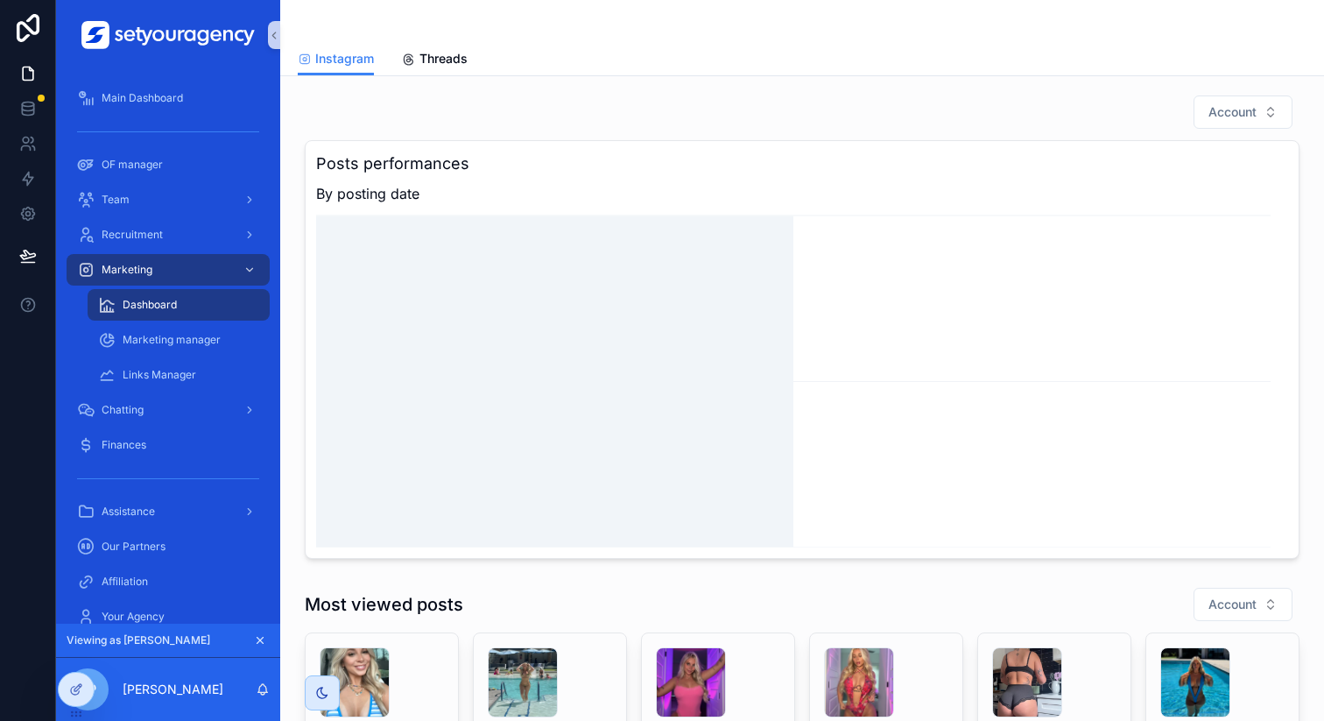
scroll to position [1166, 0]
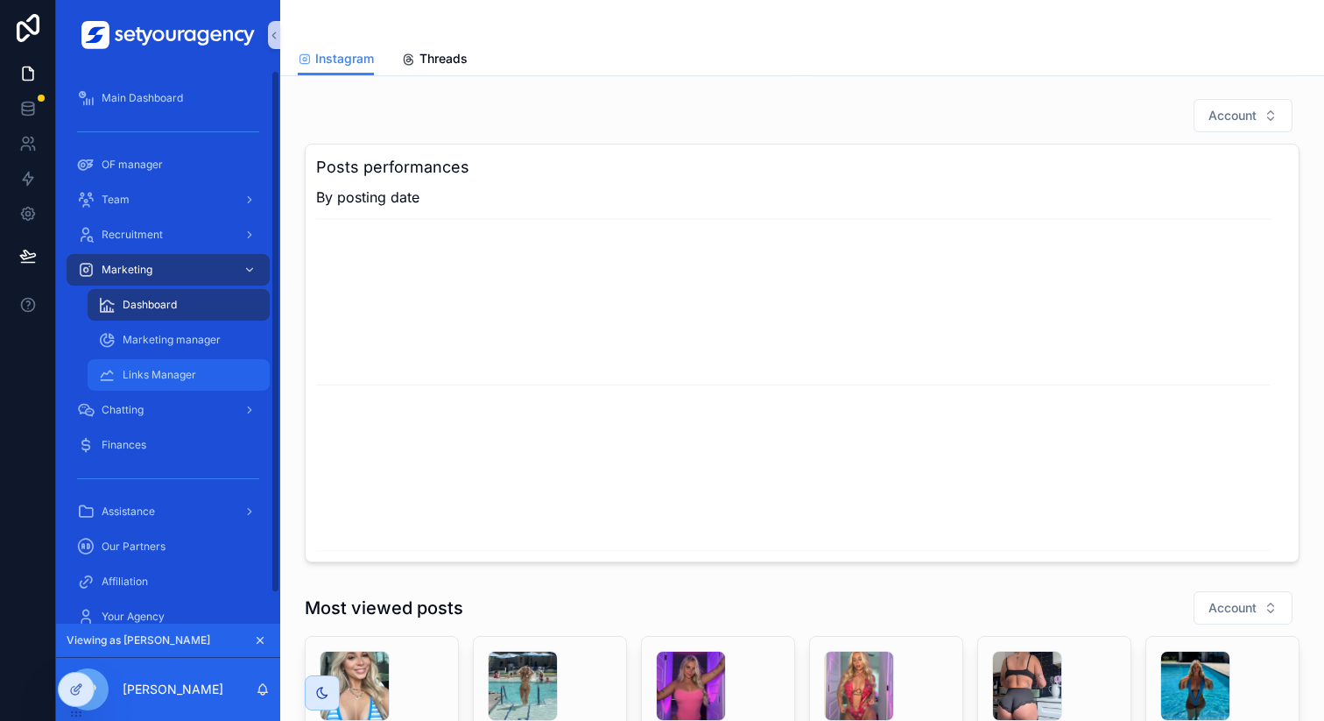
click at [206, 359] on link "Links Manager" at bounding box center [179, 375] width 182 height 32
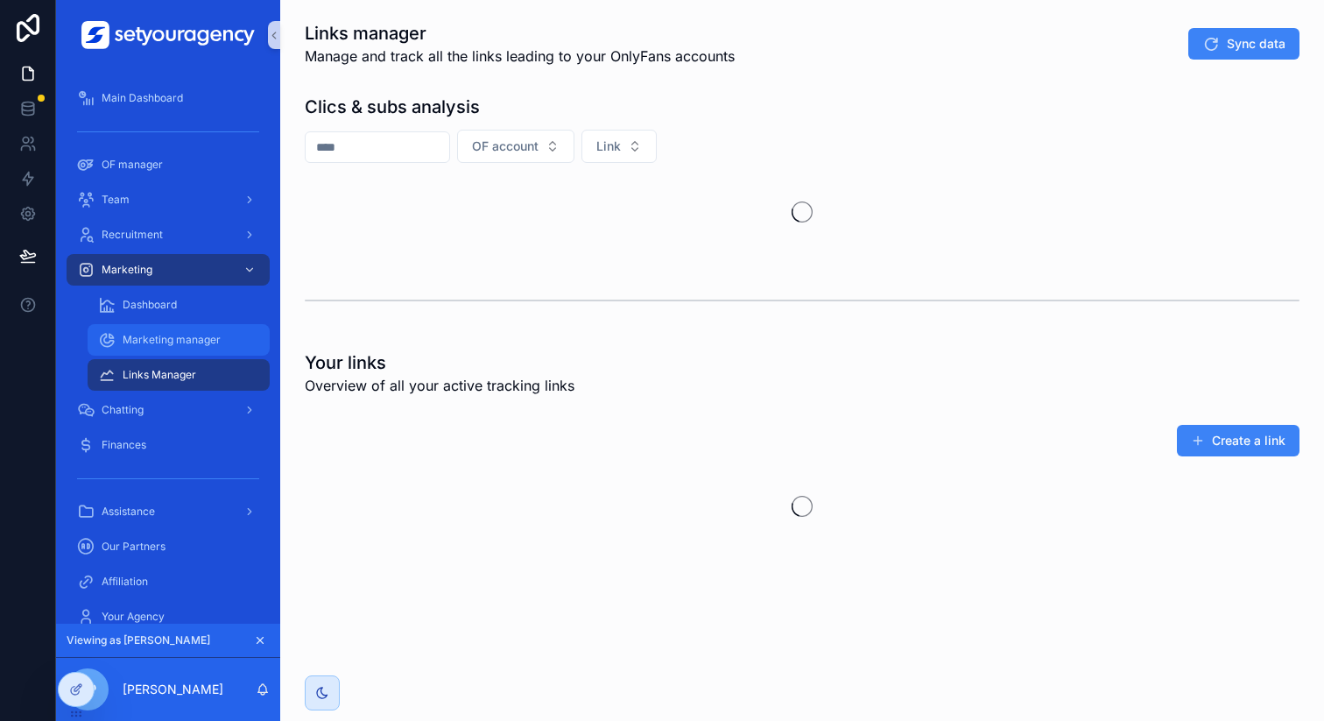
click at [206, 342] on span "Marketing manager" at bounding box center [172, 340] width 98 height 14
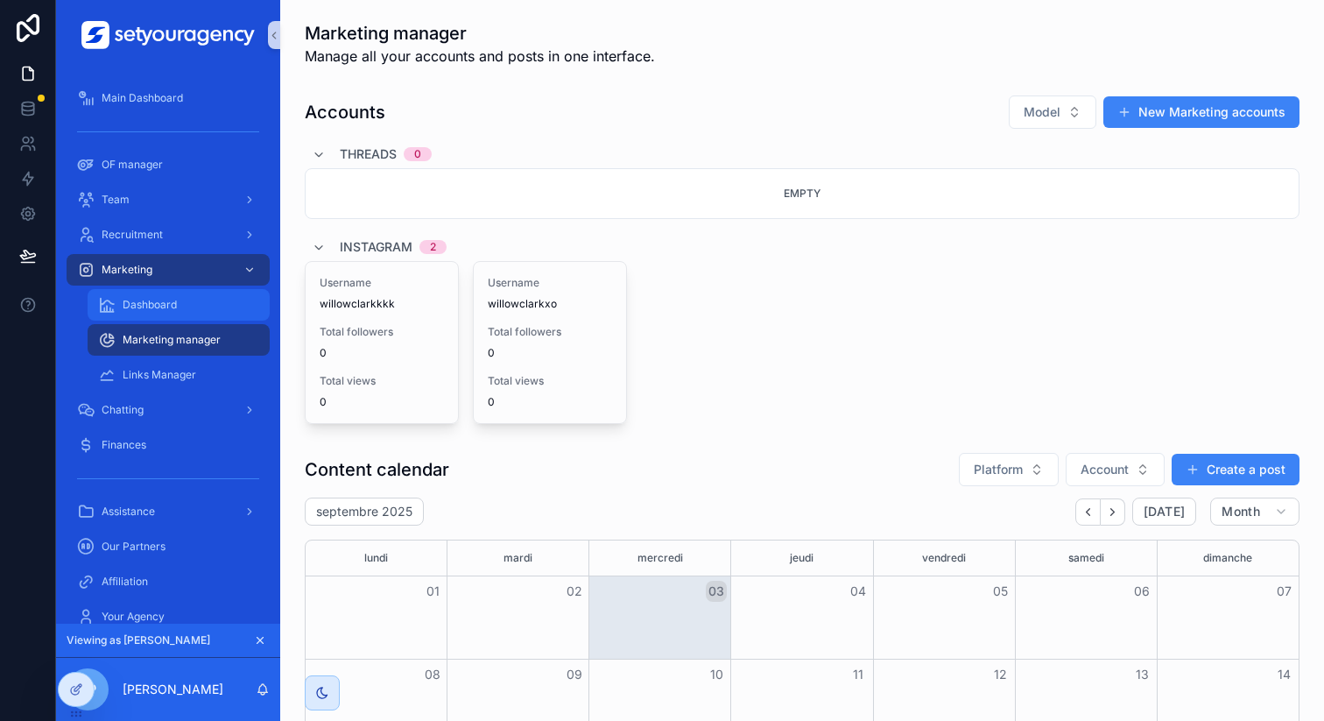
click at [206, 304] on div "Dashboard" at bounding box center [178, 305] width 161 height 28
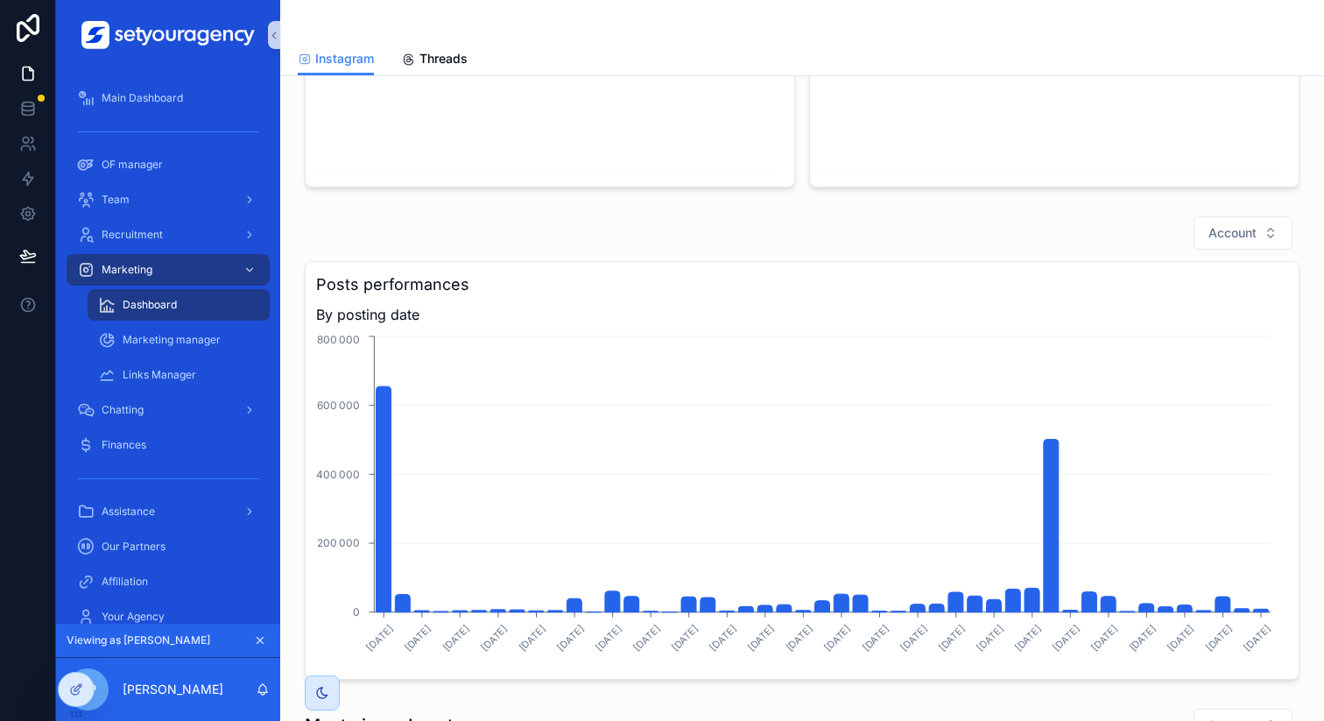
scroll to position [1148, 0]
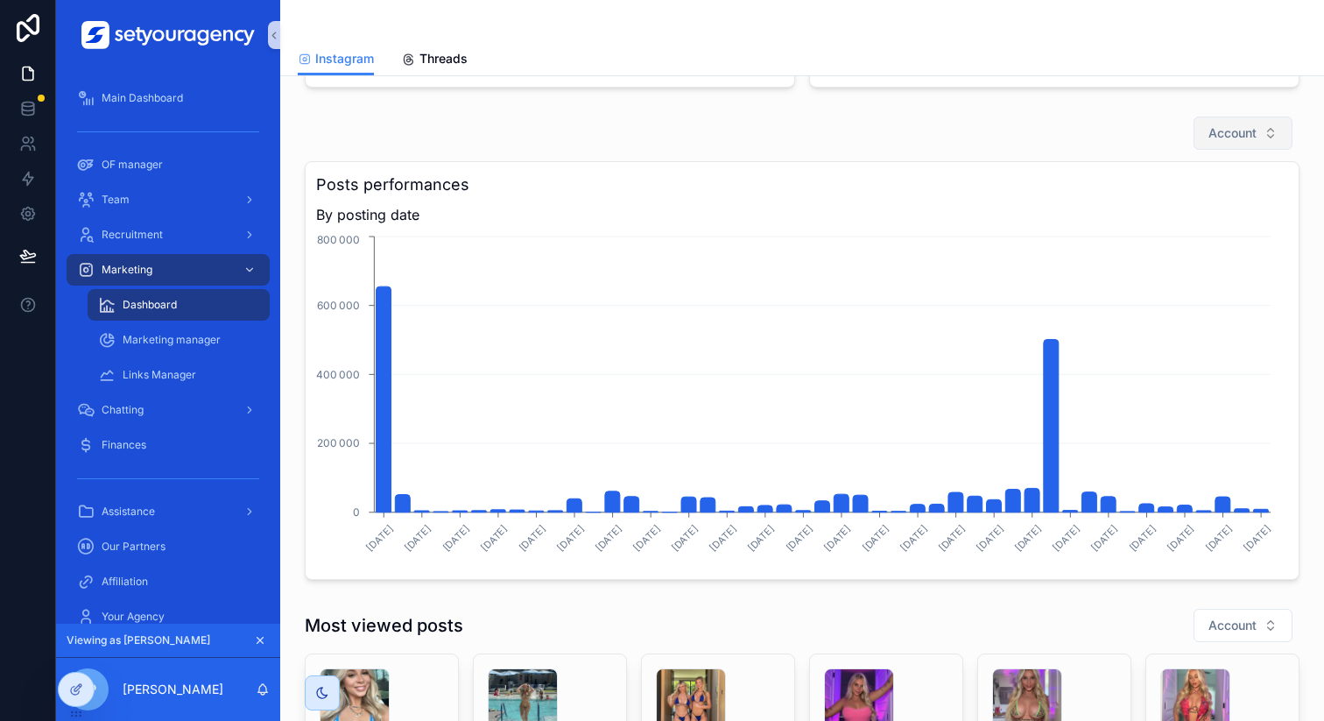
click at [1238, 141] on span "Account" at bounding box center [1232, 133] width 48 height 18
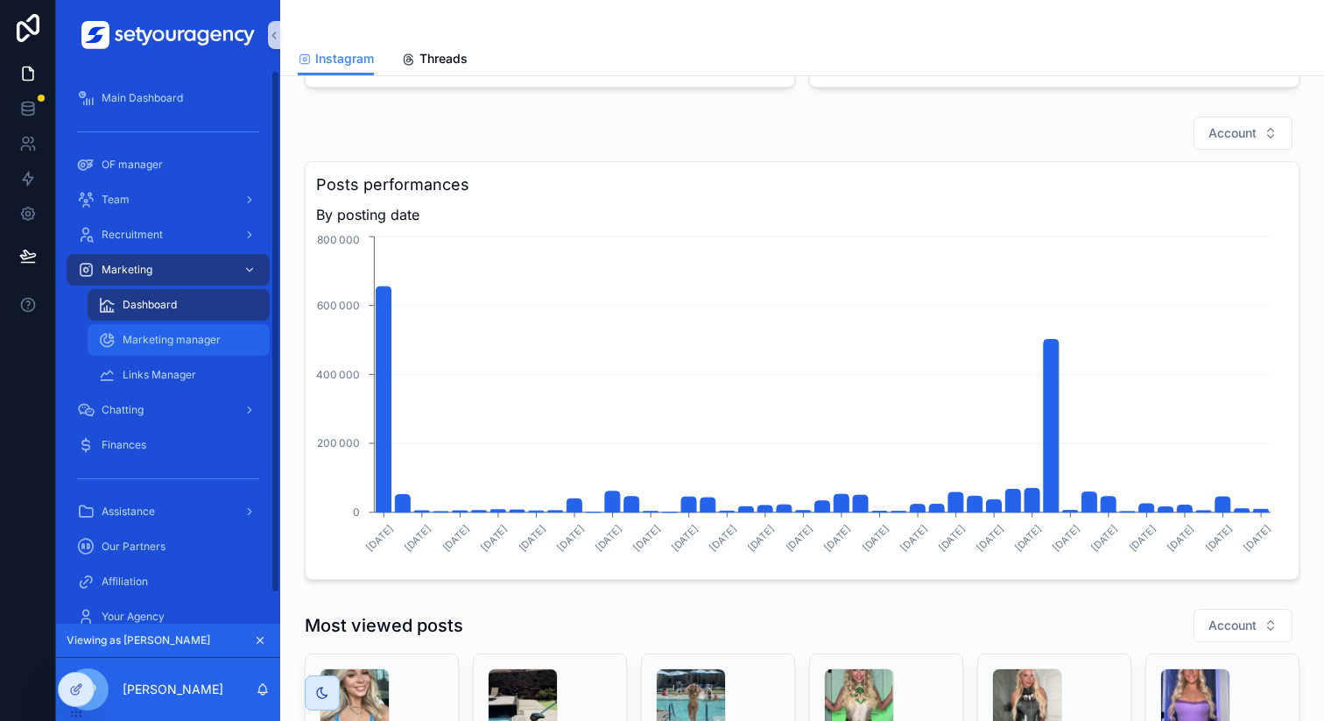
click at [229, 338] on div "Marketing manager" at bounding box center [178, 340] width 161 height 28
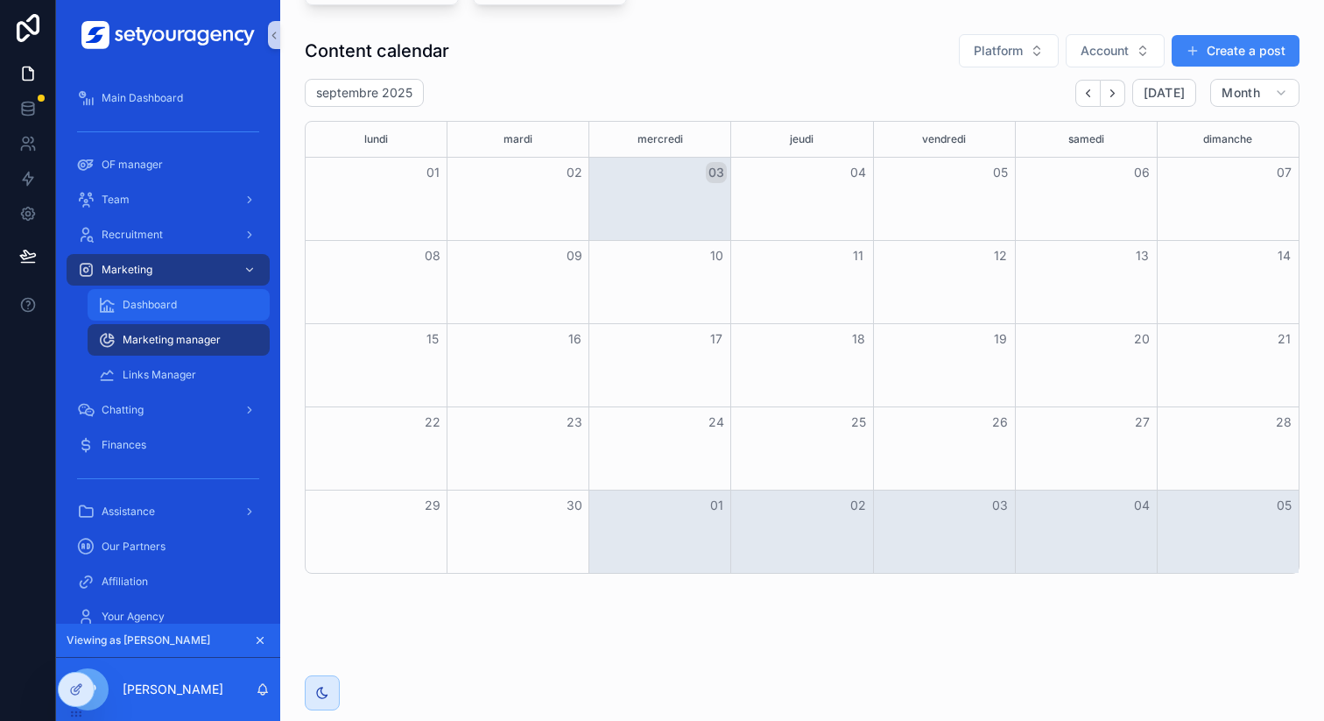
click at [229, 305] on div "Dashboard" at bounding box center [178, 305] width 161 height 28
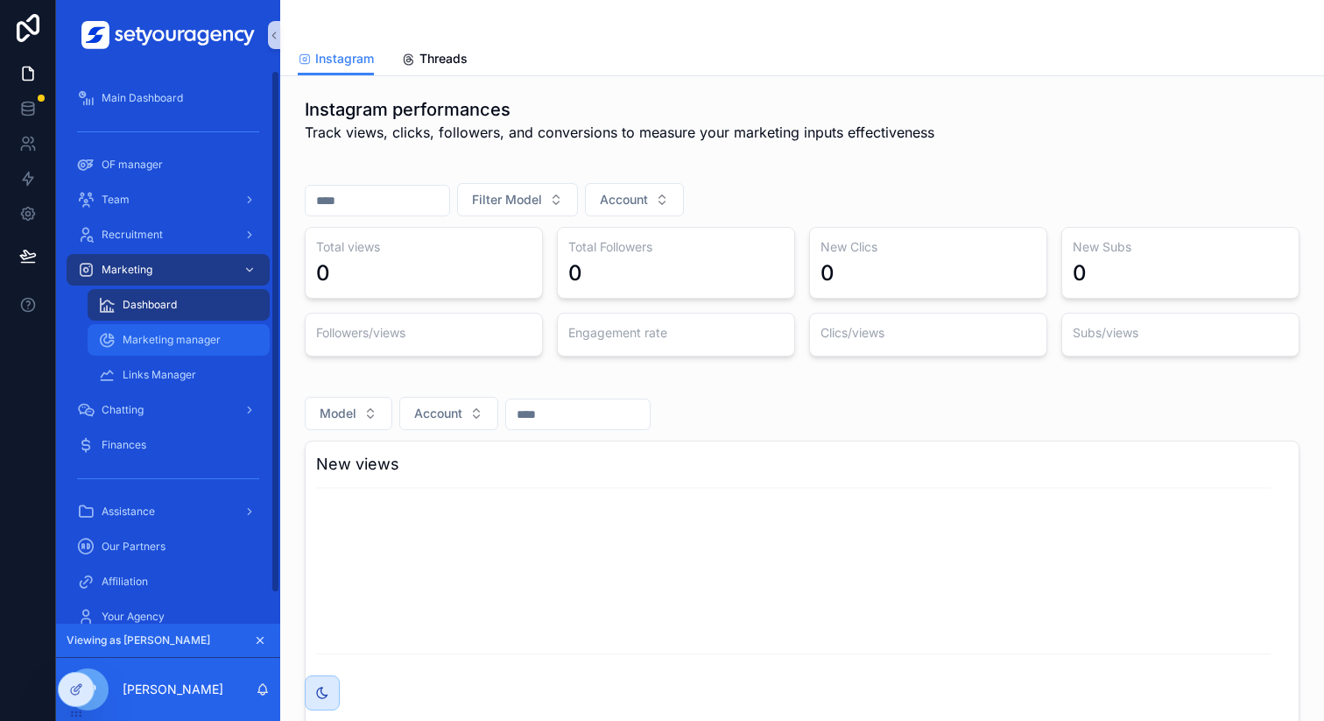
click at [180, 350] on div "Marketing manager" at bounding box center [178, 340] width 161 height 28
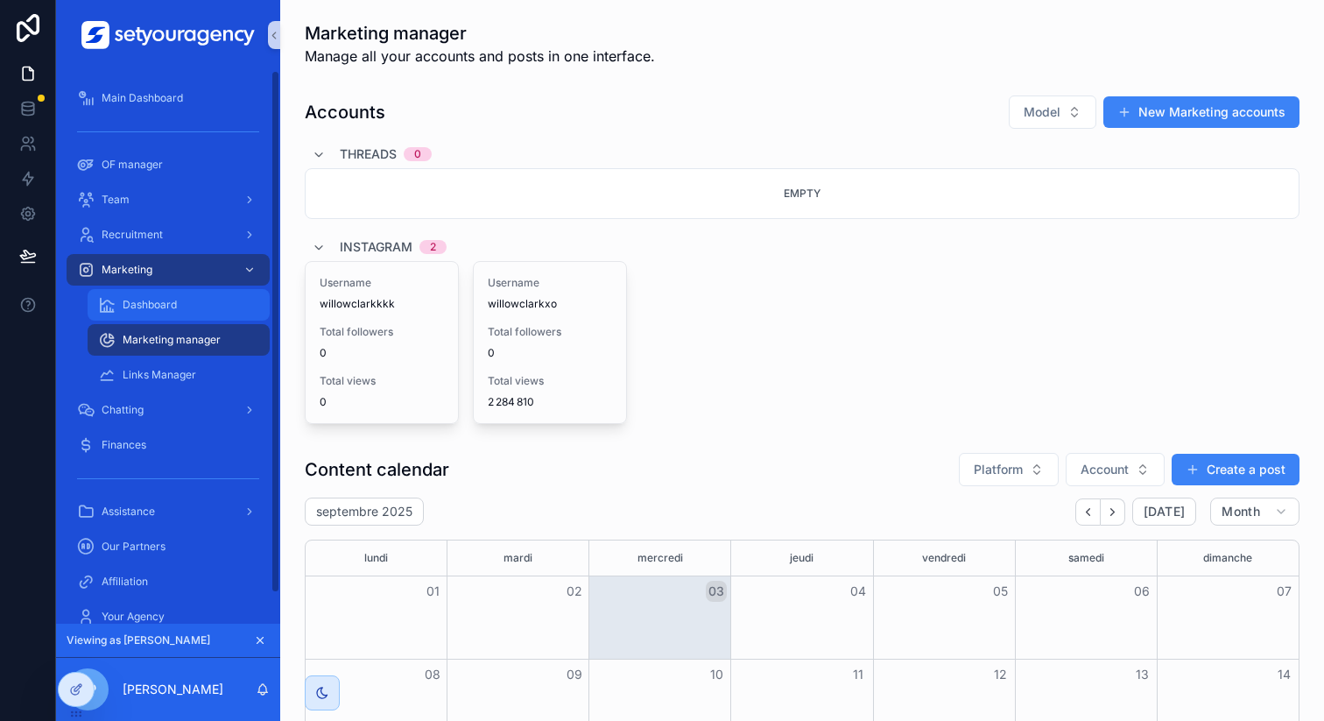
click at [192, 316] on div "Dashboard" at bounding box center [178, 305] width 161 height 28
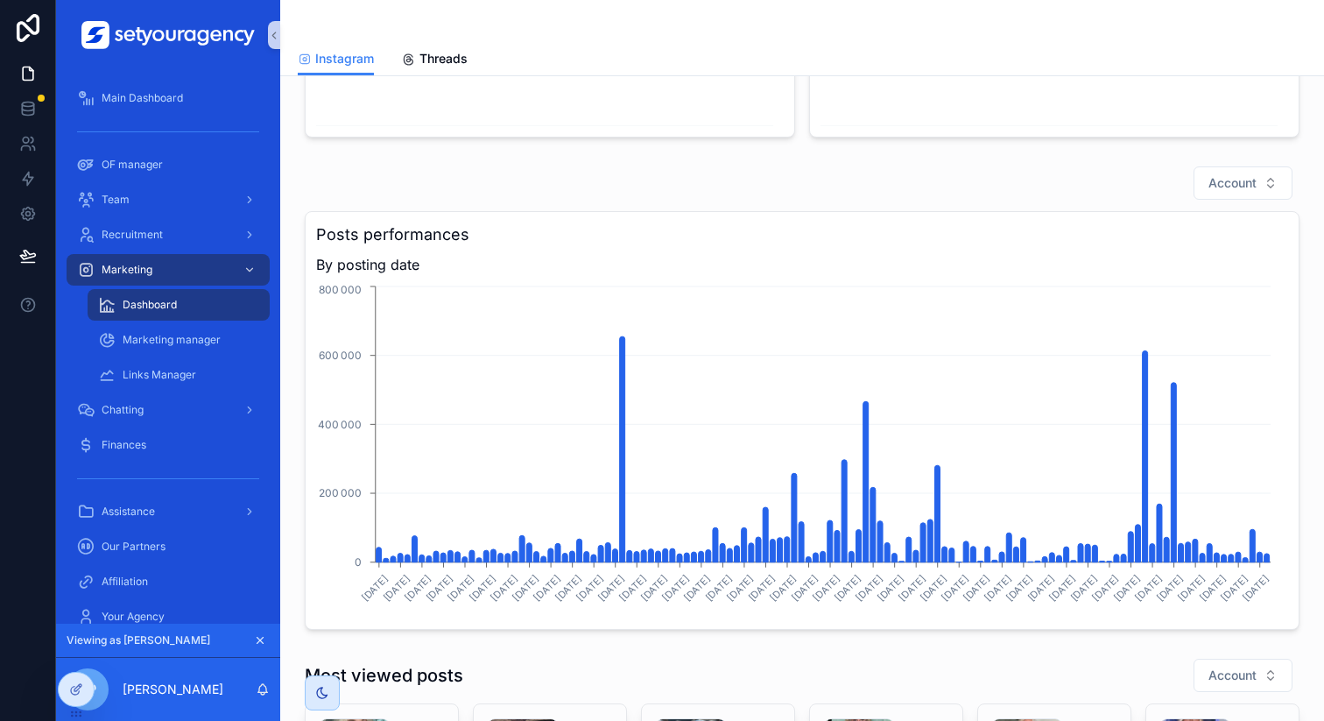
scroll to position [1090, 0]
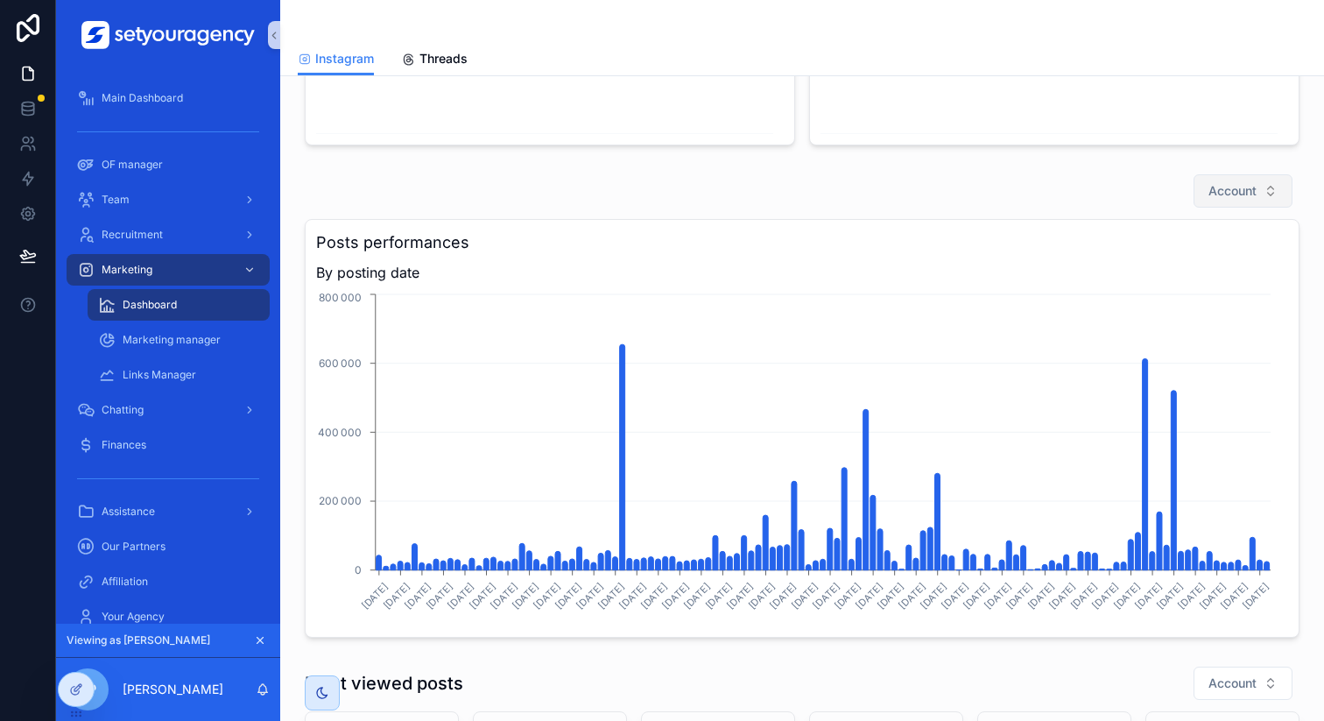
click at [1225, 177] on button "Account" at bounding box center [1243, 190] width 99 height 33
click at [1173, 265] on span "pillowwillowxo" at bounding box center [1156, 262] width 81 height 18
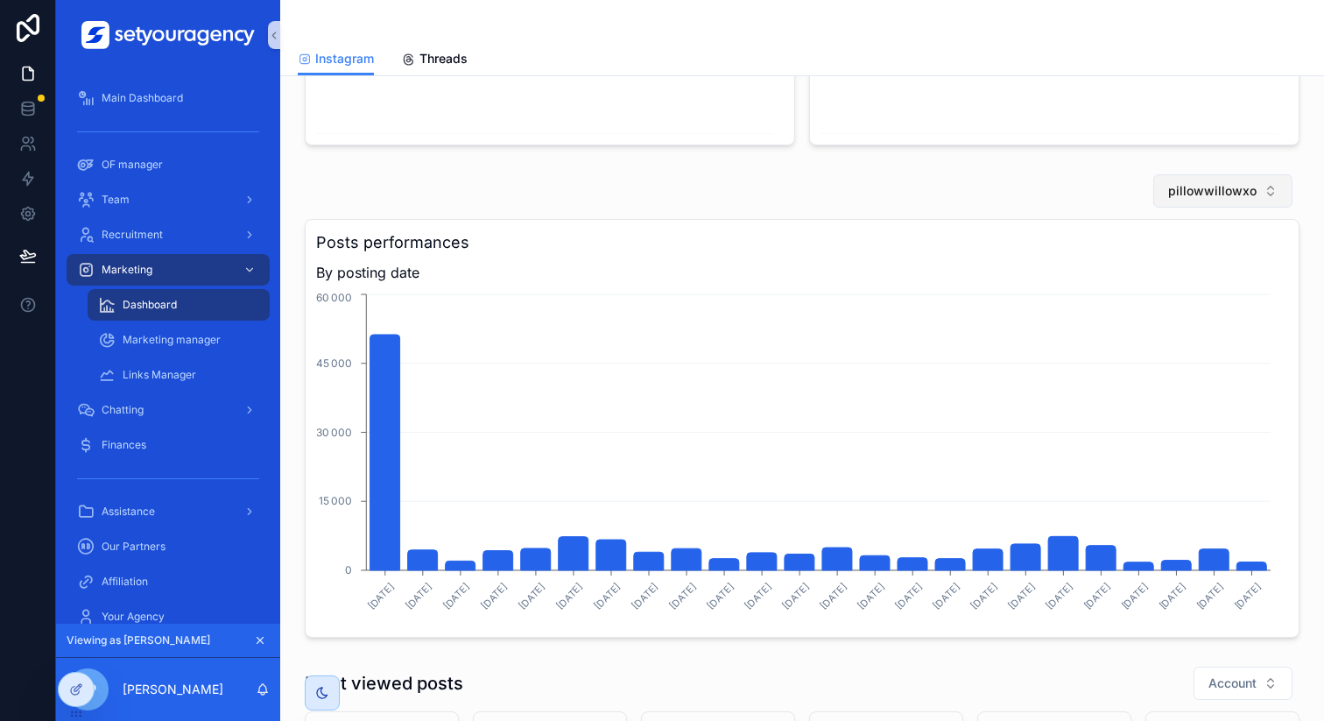
click at [1251, 193] on button "pillowwillowxo" at bounding box center [1222, 190] width 139 height 33
click at [1180, 315] on span "willowclarkkkk" at bounding box center [1155, 318] width 83 height 18
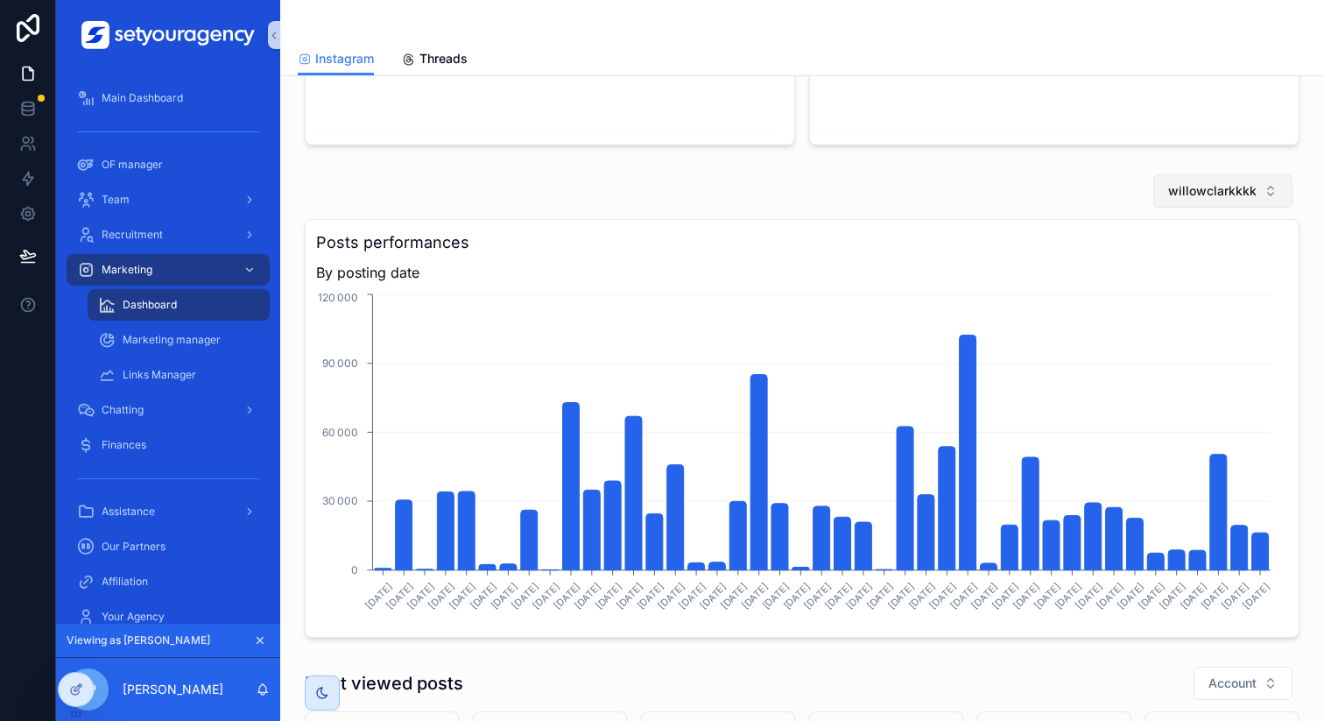
click at [1232, 191] on span "willowclarkkkk" at bounding box center [1212, 191] width 88 height 18
click at [1198, 349] on div "willowclarkxo" at bounding box center [1211, 346] width 210 height 28
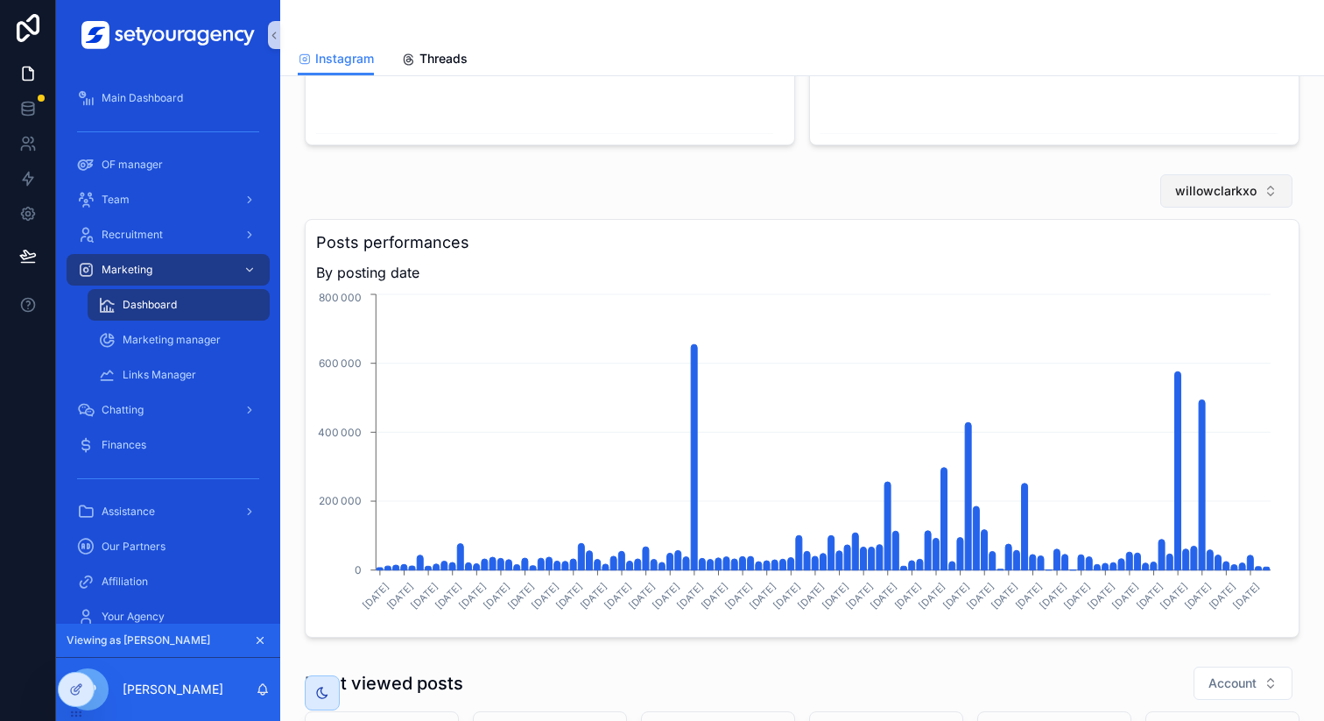
click at [1207, 192] on span "willowclarkxo" at bounding box center [1215, 191] width 81 height 18
click at [1163, 264] on div "None" at bounding box center [1214, 262] width 210 height 28
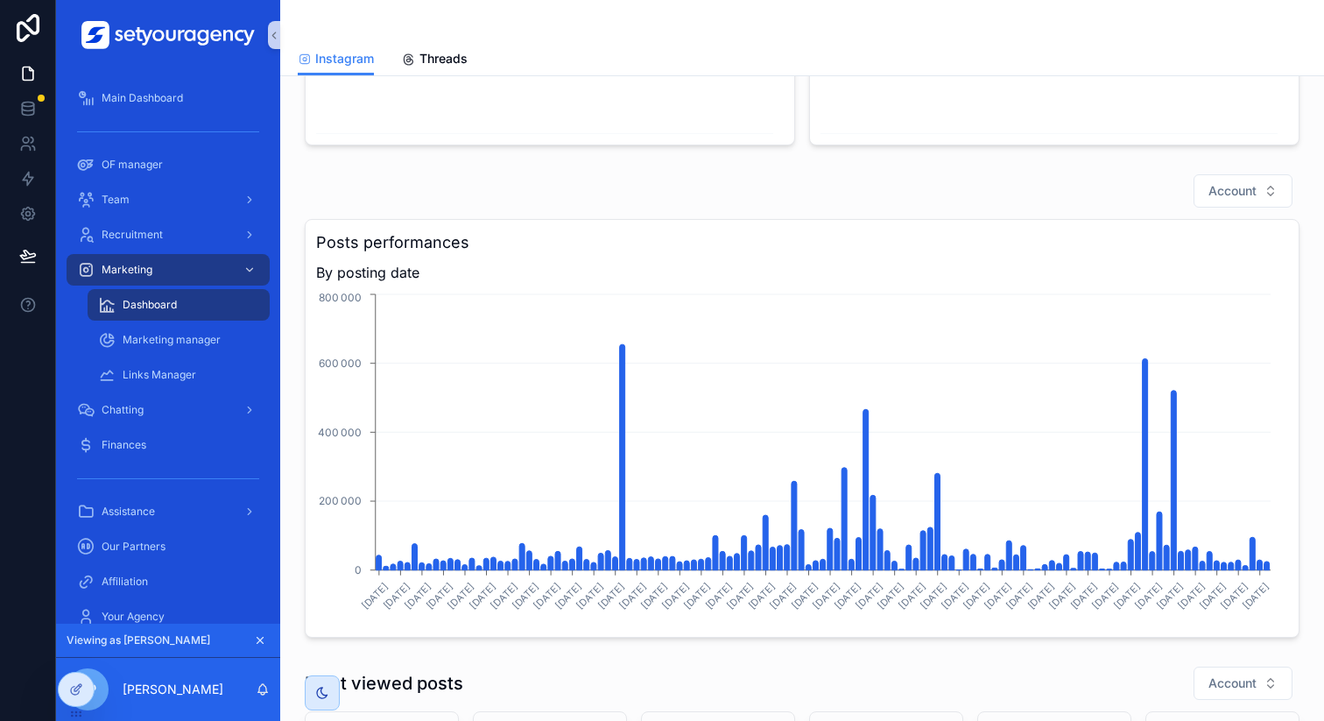
click at [875, 173] on div "Account" at bounding box center [802, 190] width 995 height 35
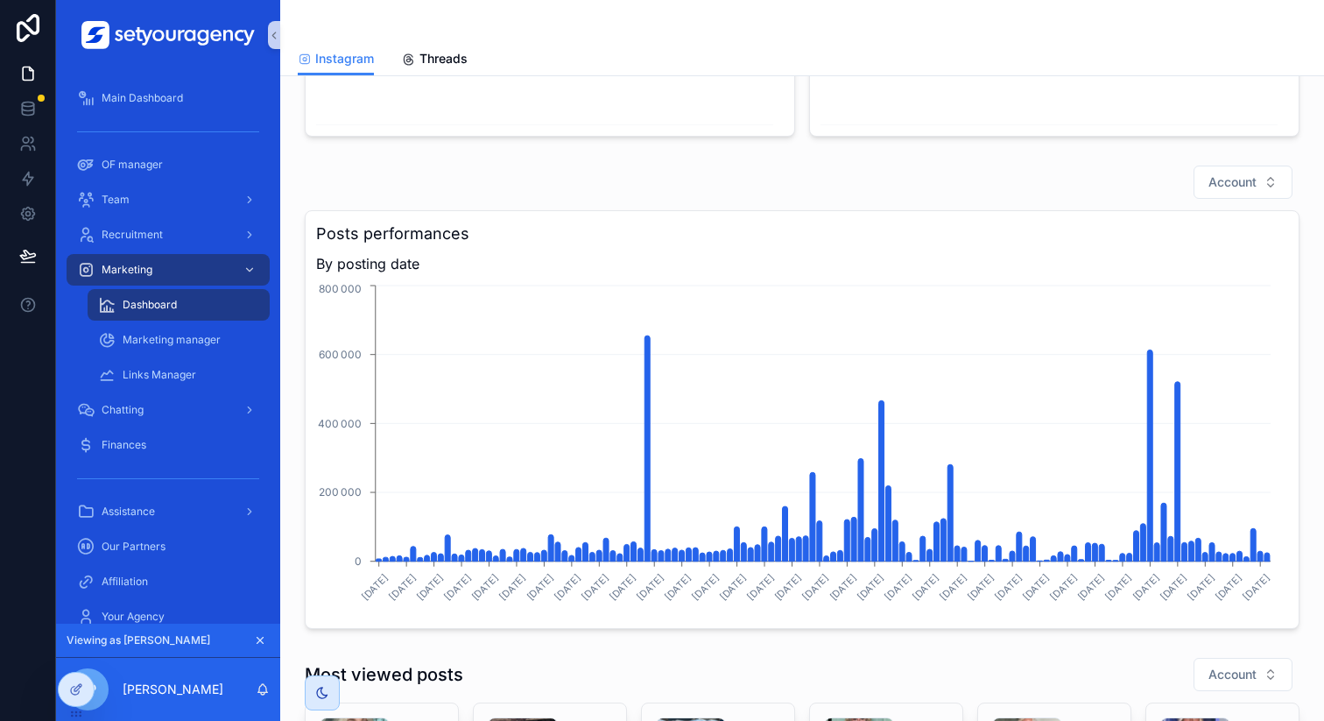
scroll to position [1166, 0]
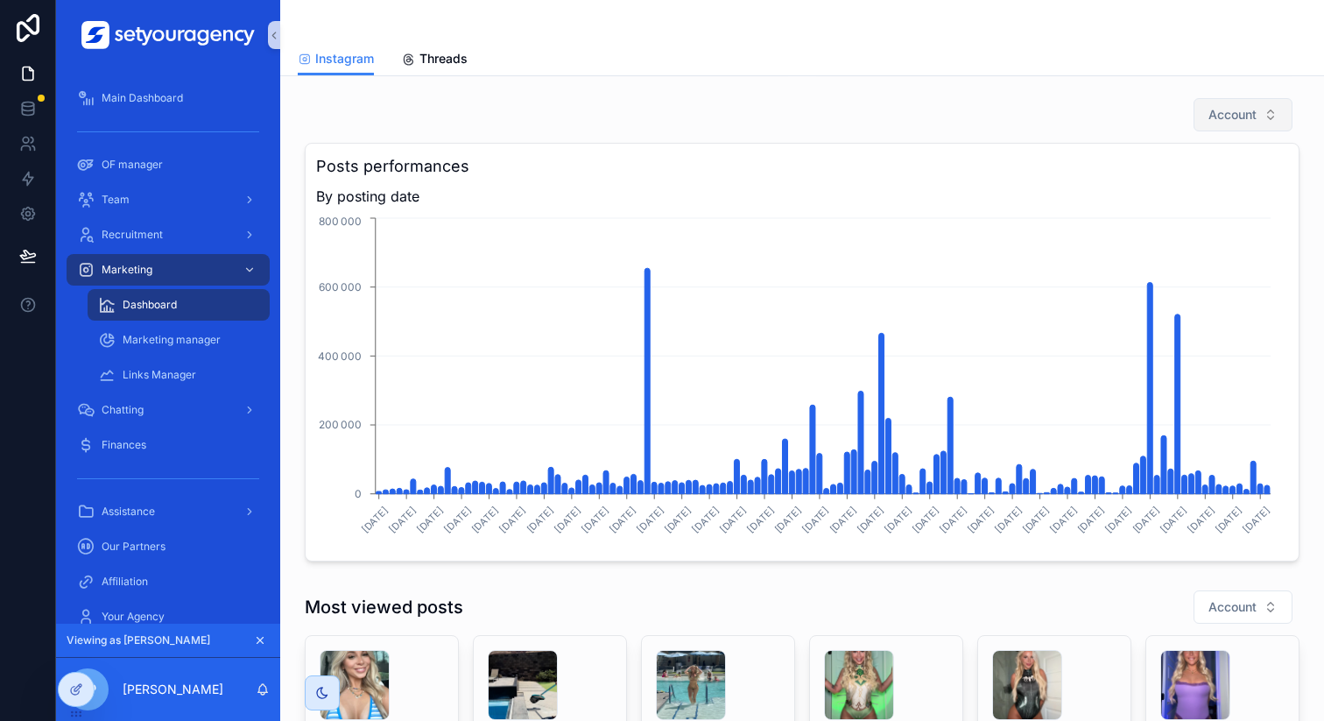
click at [1210, 121] on span "Account" at bounding box center [1232, 115] width 48 height 18
click at [1187, 183] on span "pillowwillowxo" at bounding box center [1156, 186] width 81 height 18
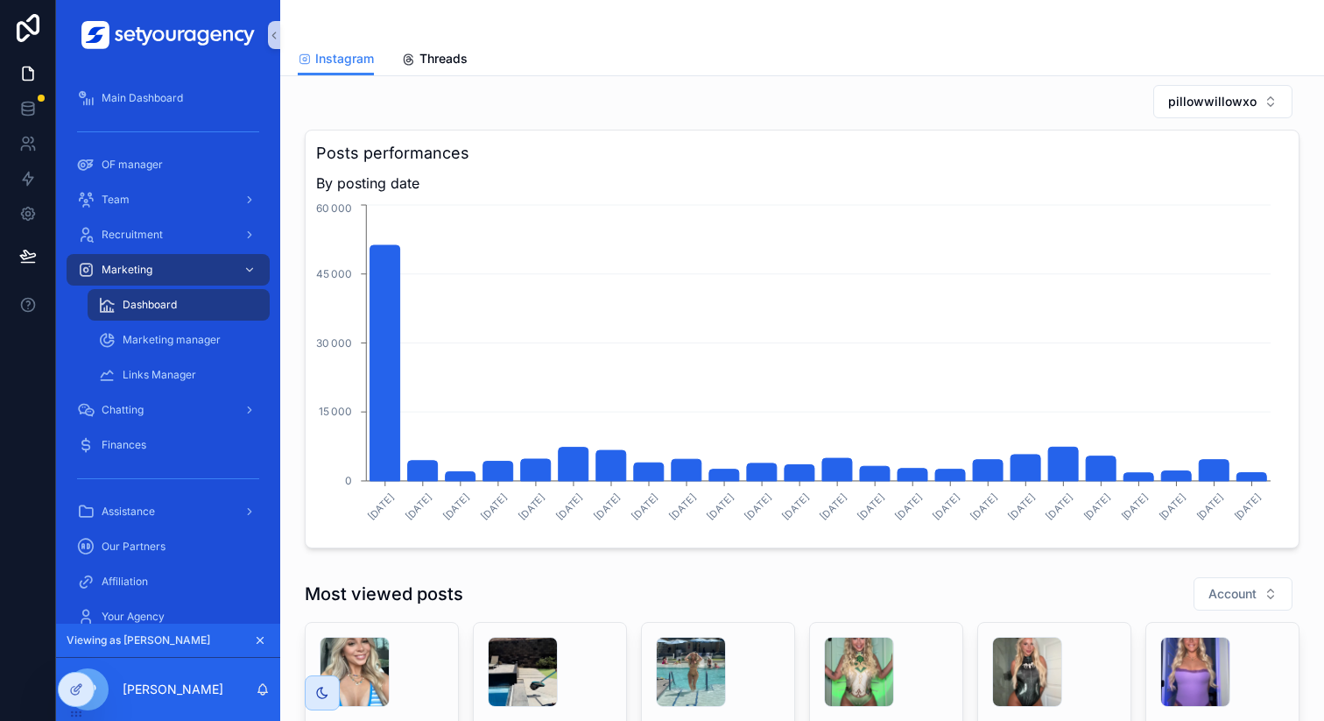
scroll to position [1178, 0]
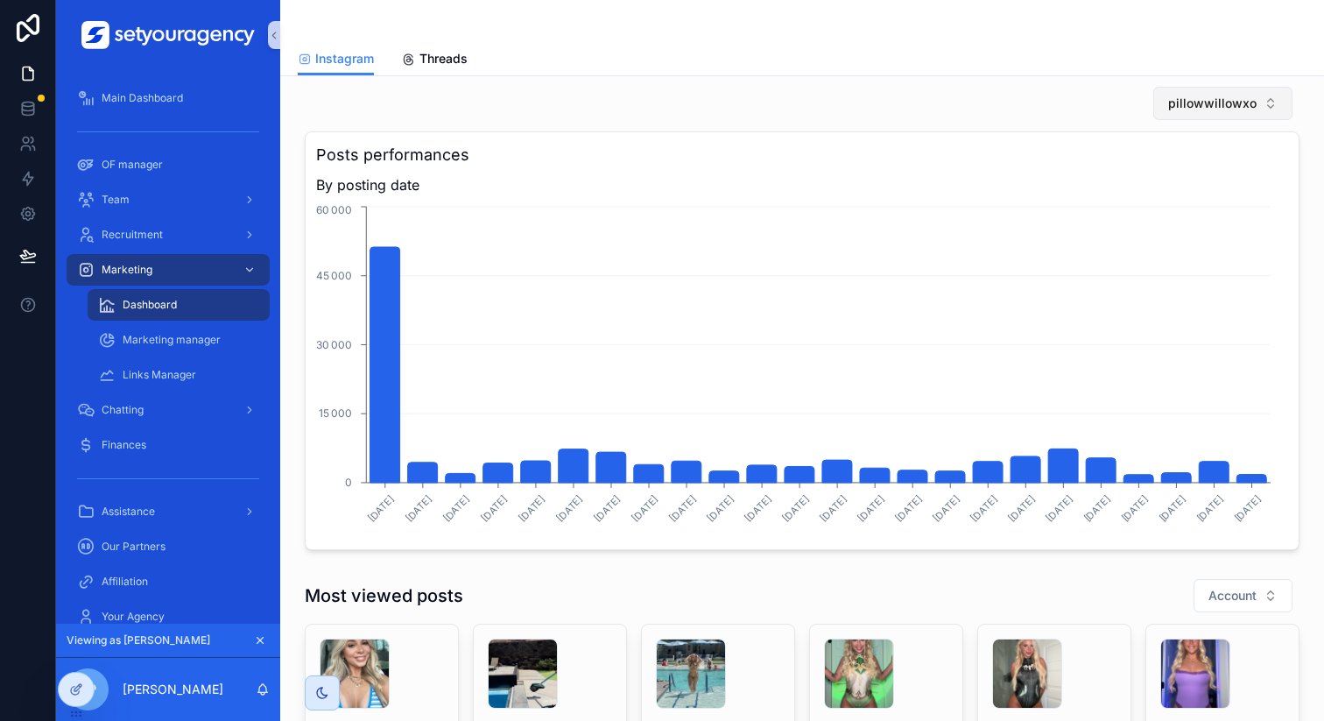
click at [1222, 102] on span "pillowwillowxo" at bounding box center [1212, 104] width 88 height 18
click at [1185, 222] on span "willowclarkkkk" at bounding box center [1155, 231] width 83 height 18
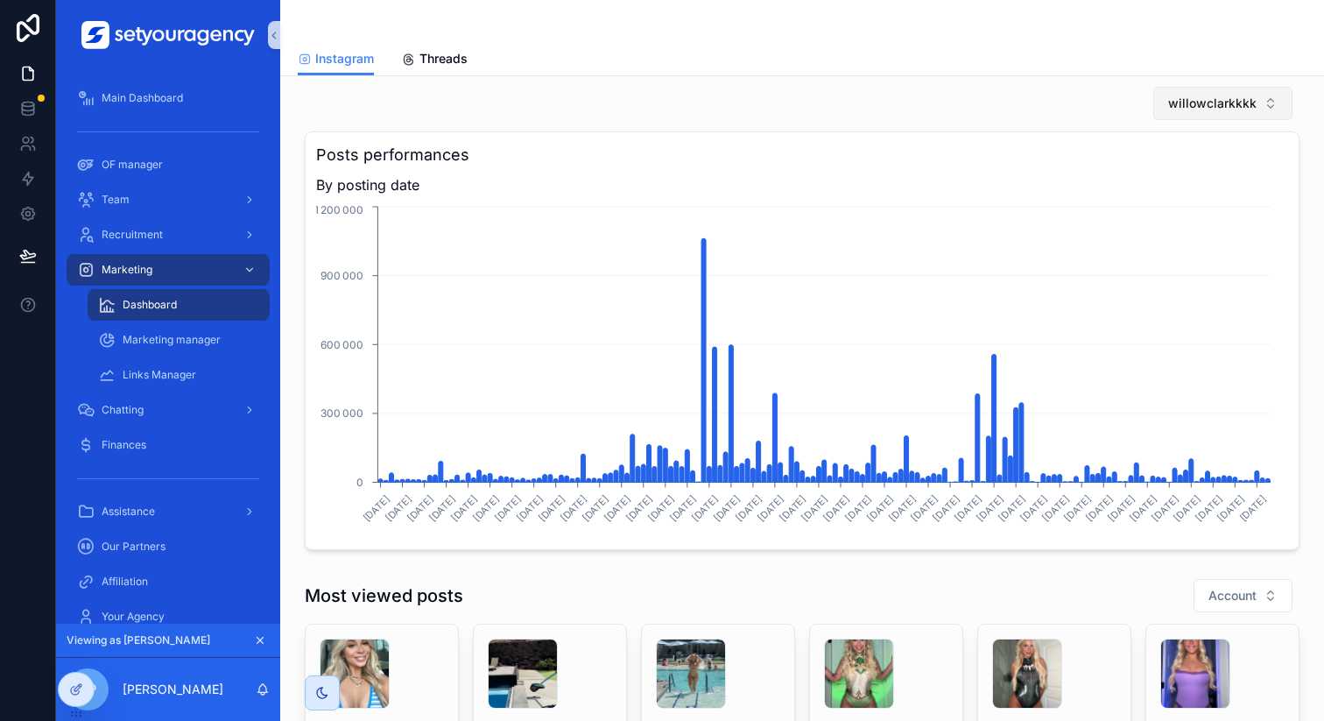
click at [1262, 101] on button "willowclarkkkk" at bounding box center [1222, 103] width 139 height 33
click at [1165, 255] on span "willowclarkxo" at bounding box center [1151, 259] width 76 height 18
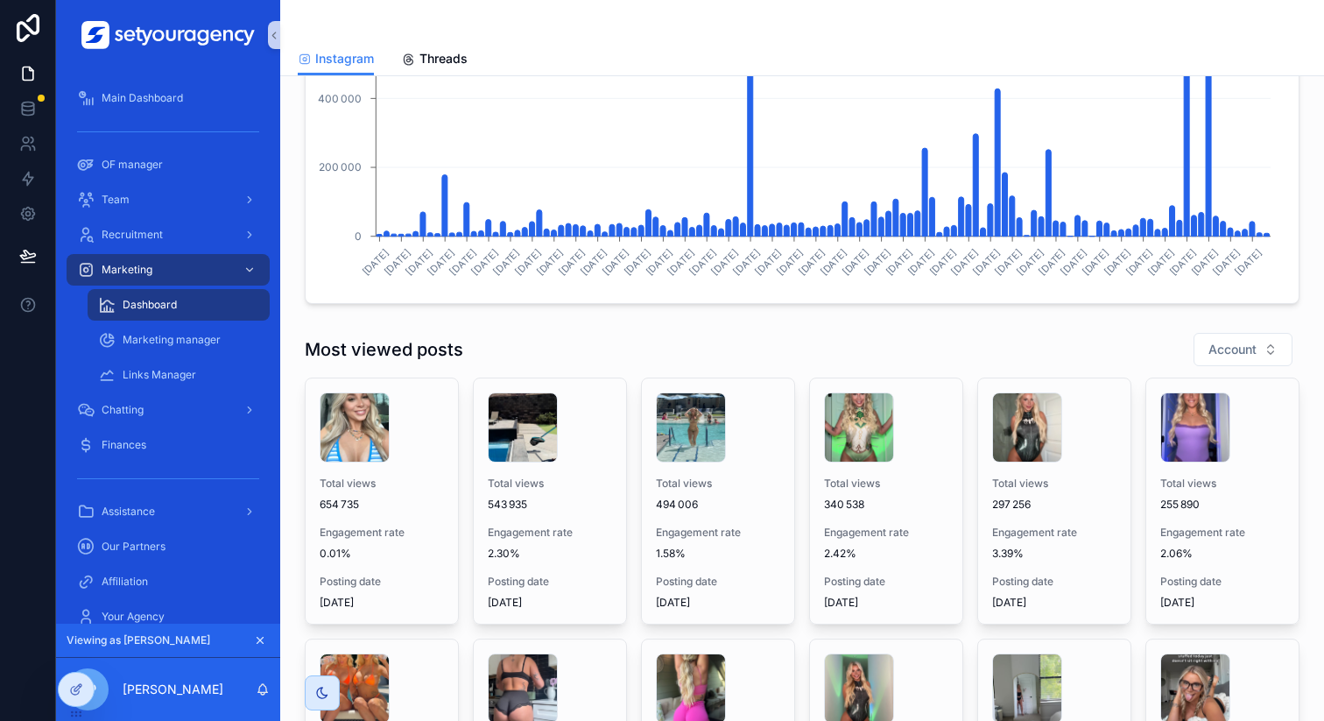
scroll to position [1442, 0]
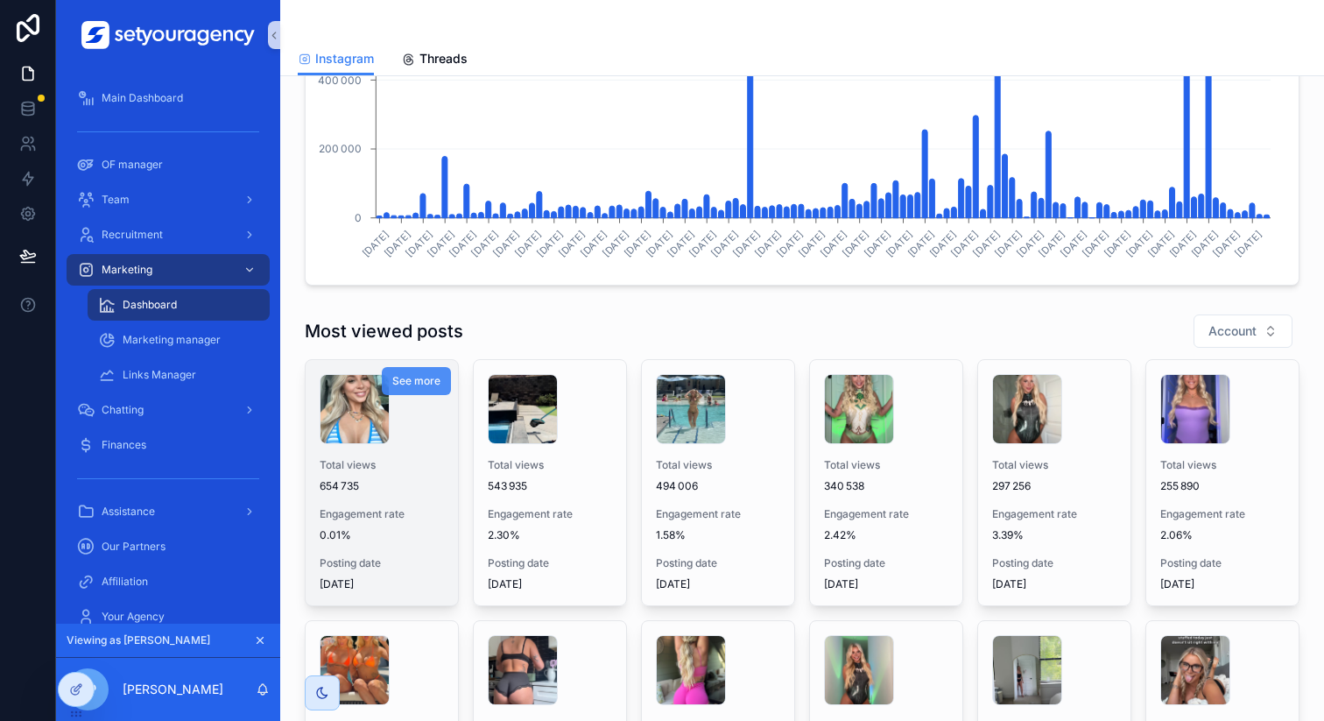
click at [419, 385] on span "See more" at bounding box center [416, 381] width 48 height 14
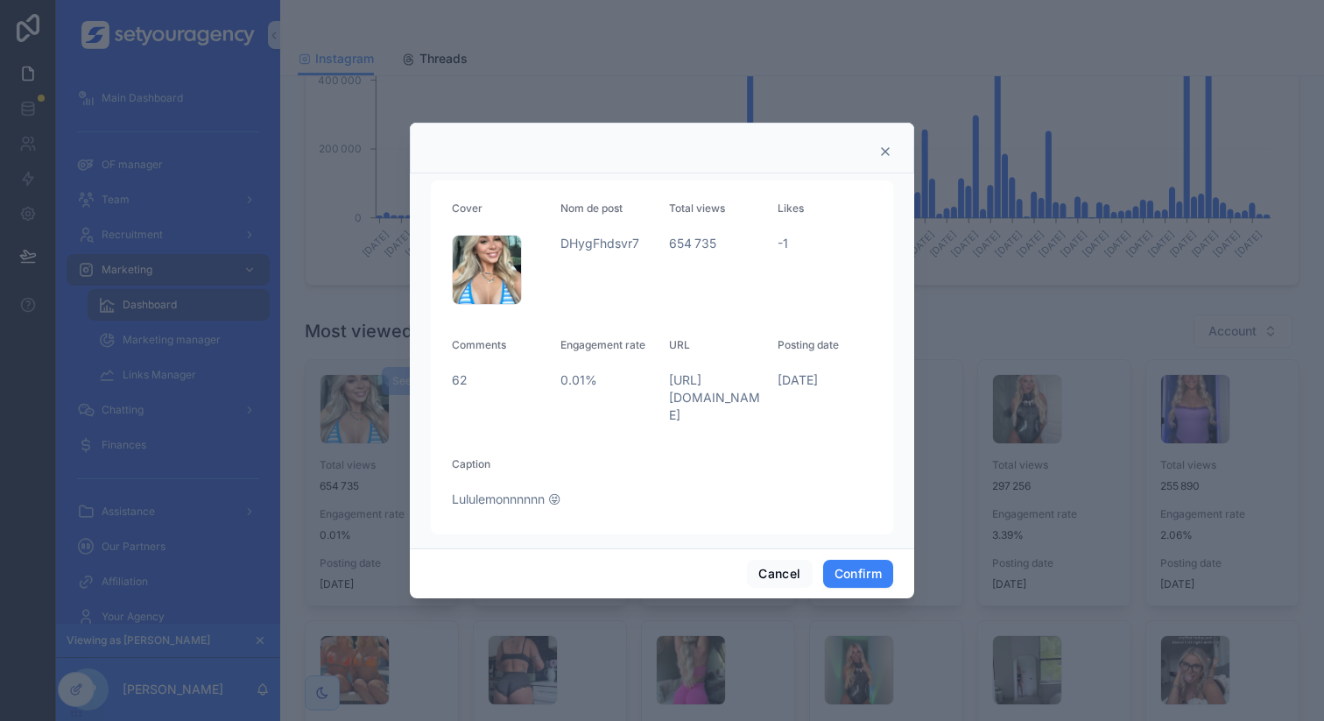
click at [692, 400] on span "[URL][DOMAIN_NAME]" at bounding box center [716, 397] width 95 height 53
copy span "[URL][DOMAIN_NAME]"
click at [885, 149] on icon at bounding box center [885, 151] width 14 height 14
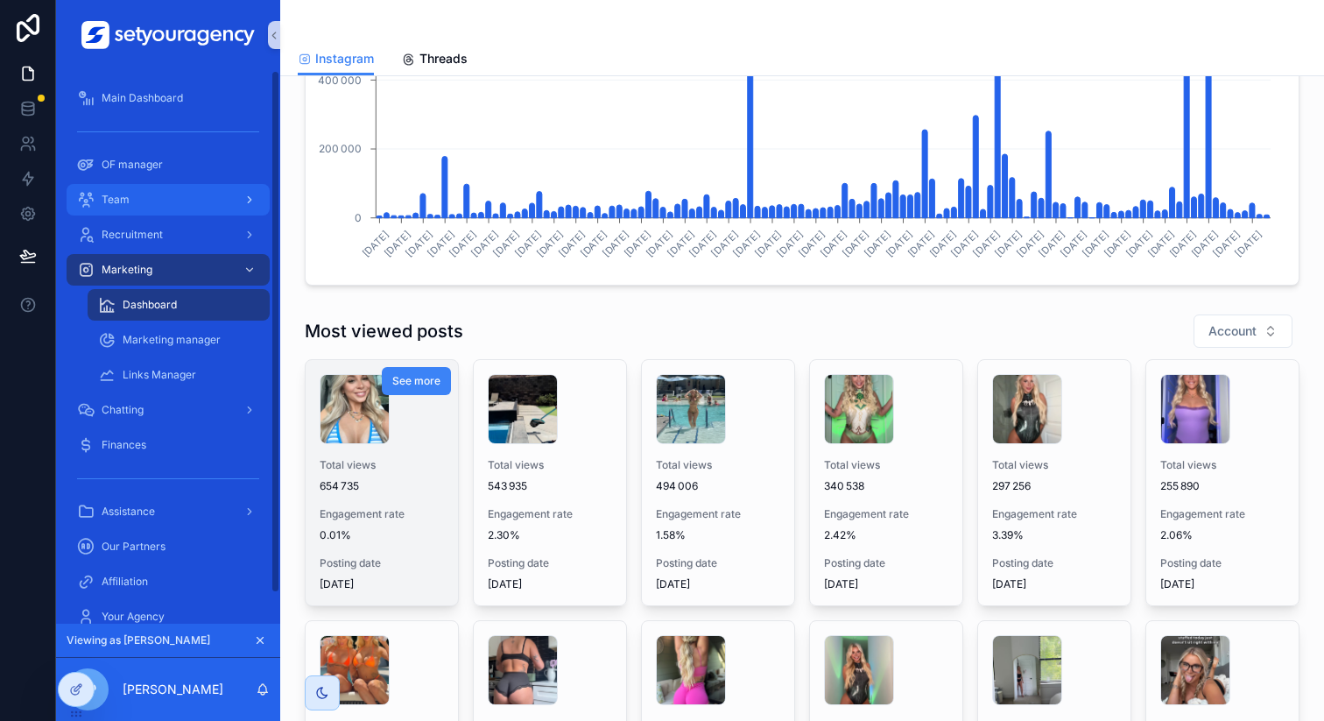
click at [194, 190] on div "Team" at bounding box center [168, 200] width 182 height 28
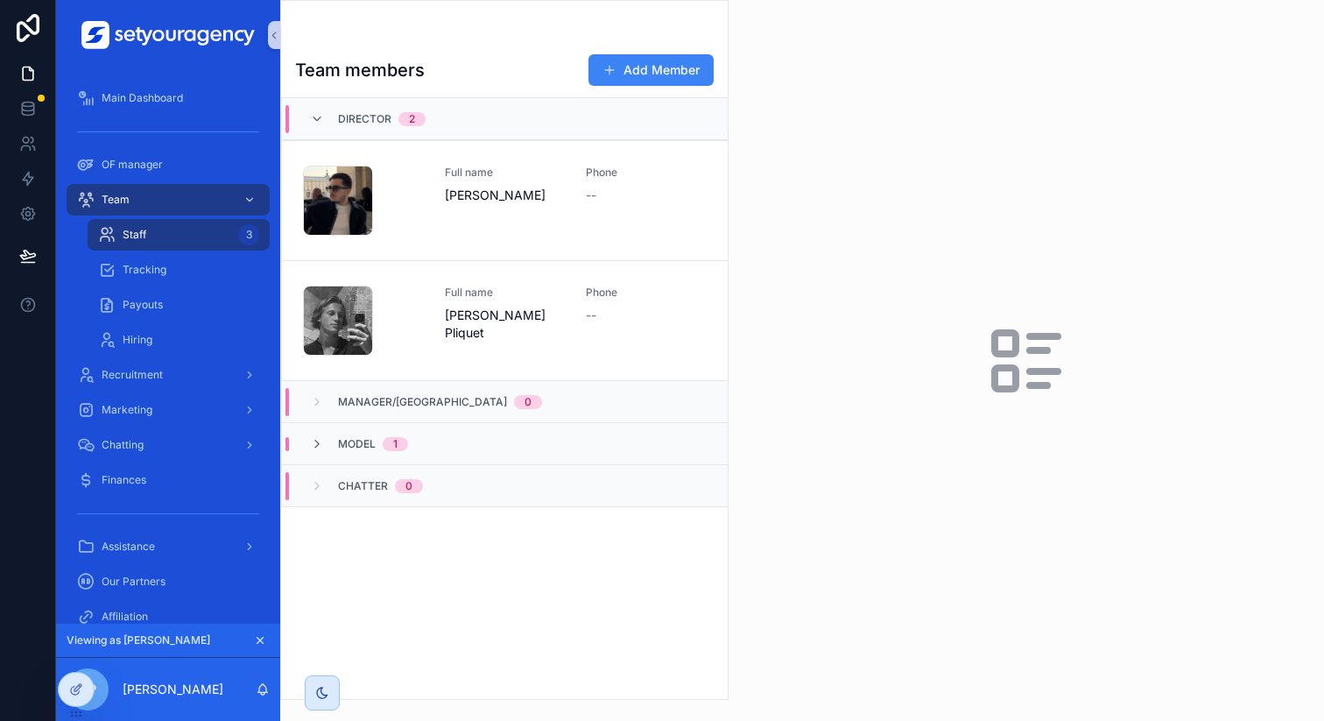
click at [401, 440] on span "1" at bounding box center [395, 444] width 25 height 14
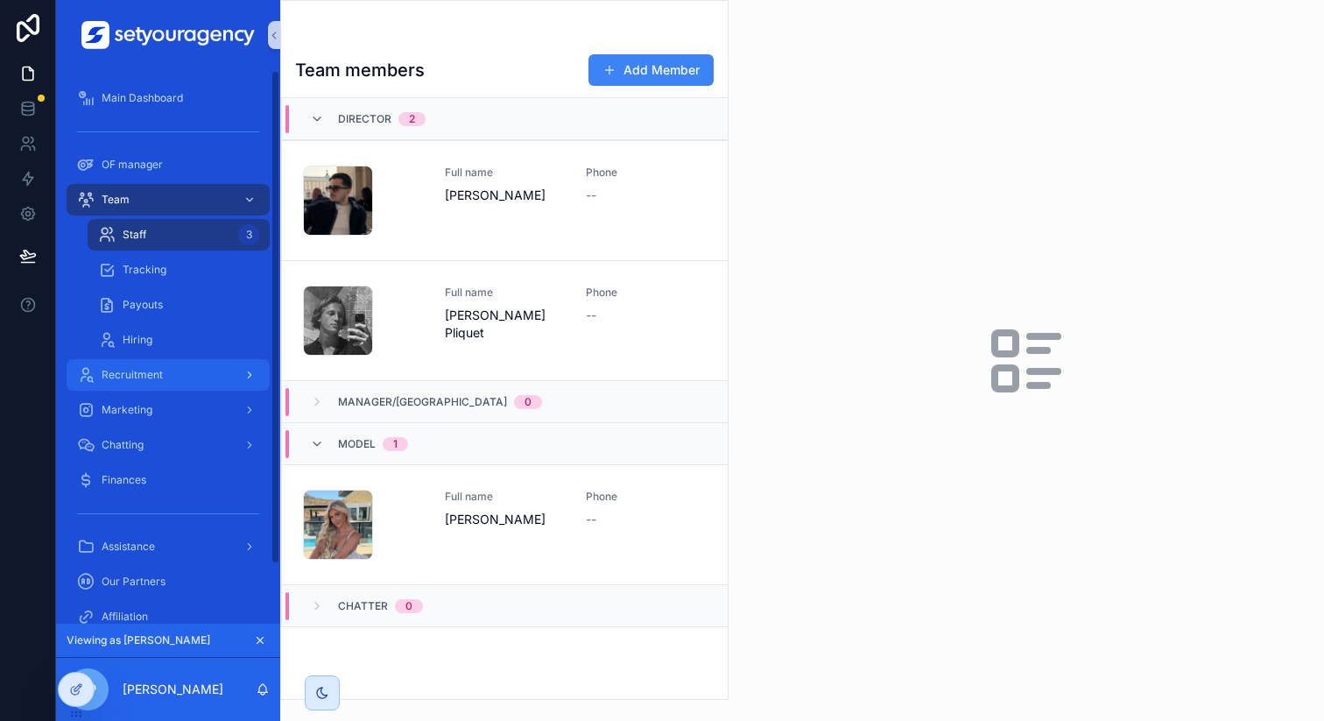
click at [153, 368] on span "Recruitment" at bounding box center [132, 375] width 61 height 14
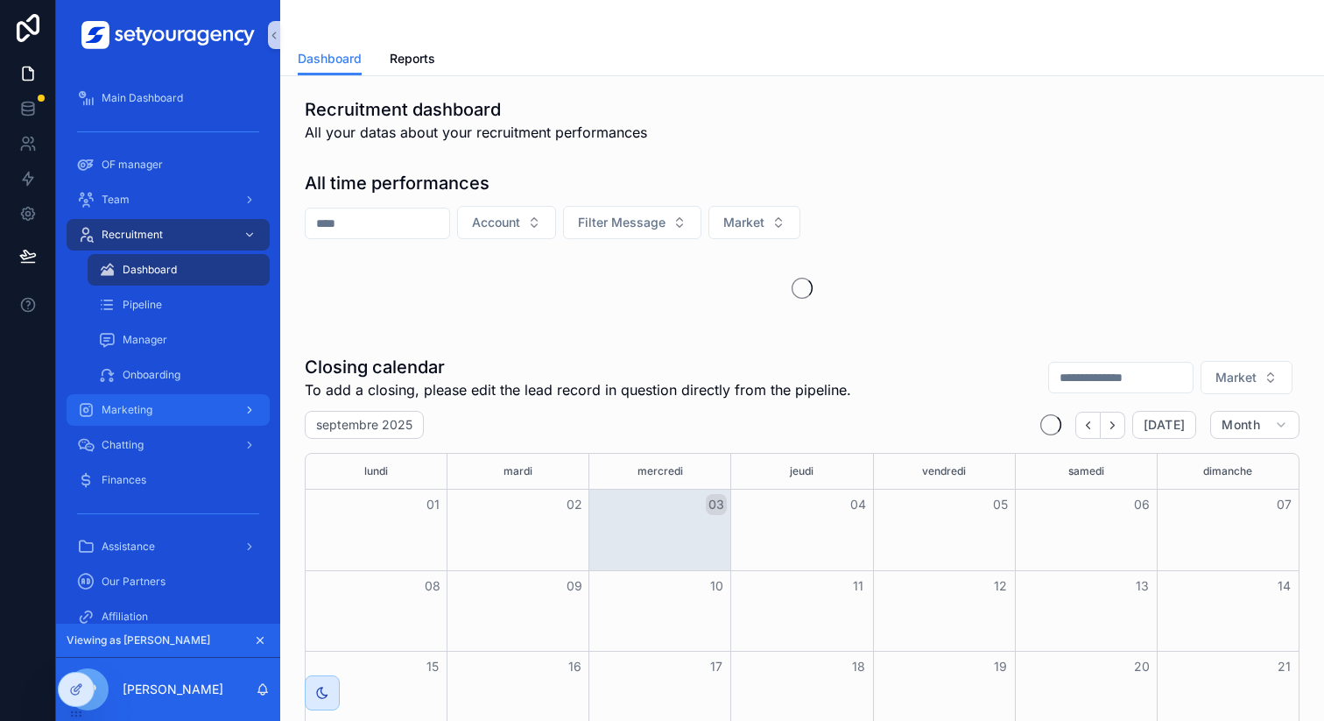
click at [152, 407] on div "Marketing" at bounding box center [168, 410] width 182 height 28
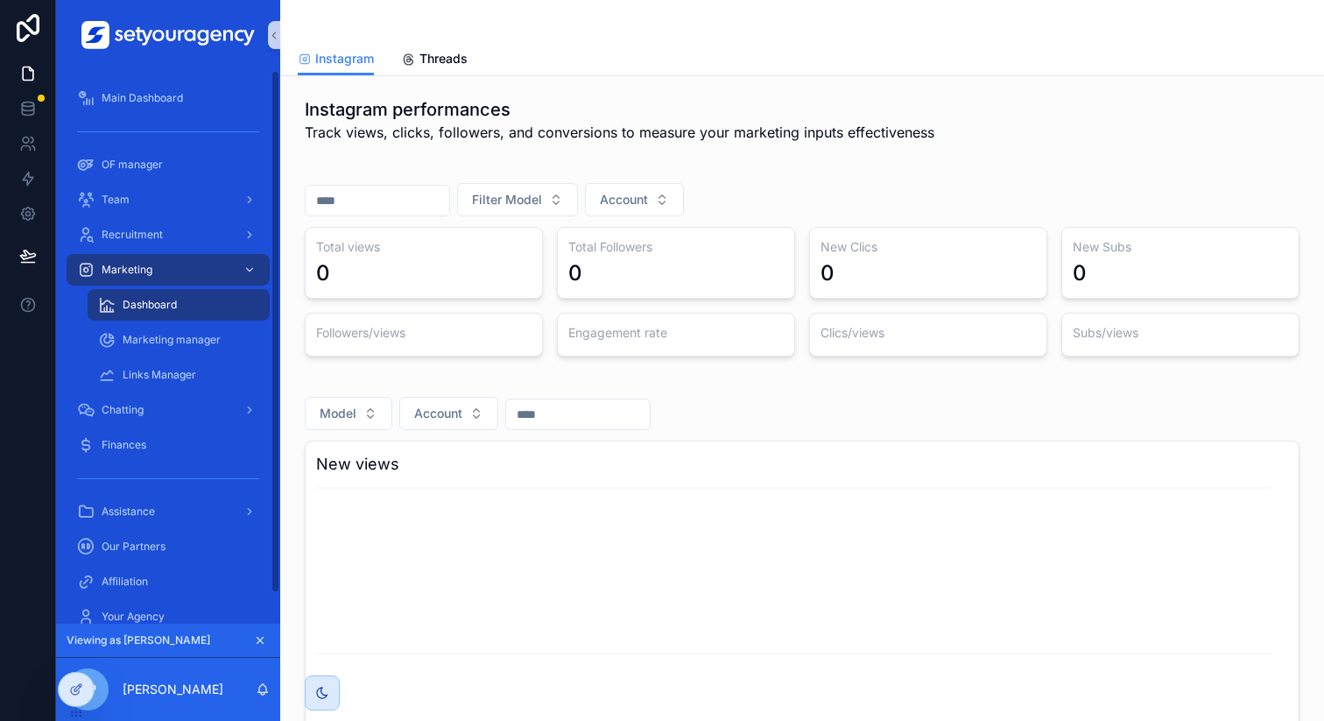
click at [199, 323] on div "Marketing manager" at bounding box center [178, 339] width 203 height 35
click at [199, 334] on span "Marketing manager" at bounding box center [172, 340] width 98 height 14
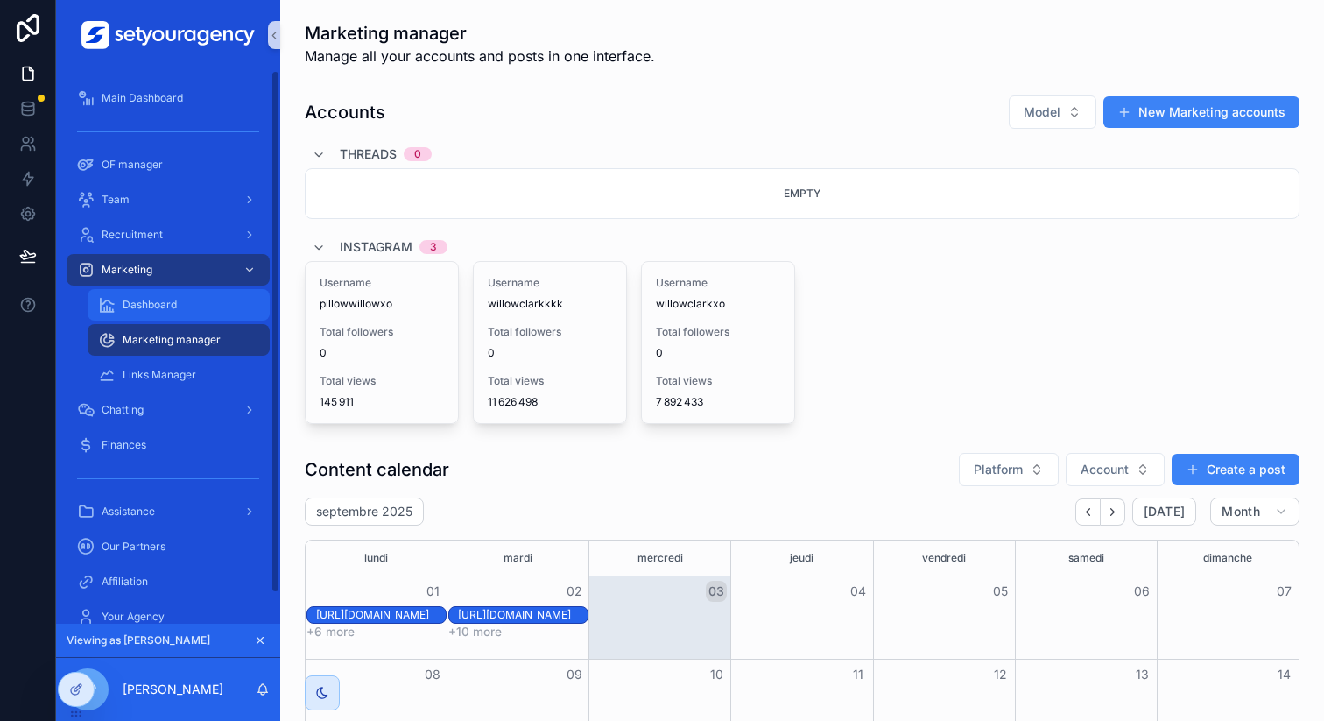
click at [199, 306] on div "Dashboard" at bounding box center [178, 305] width 161 height 28
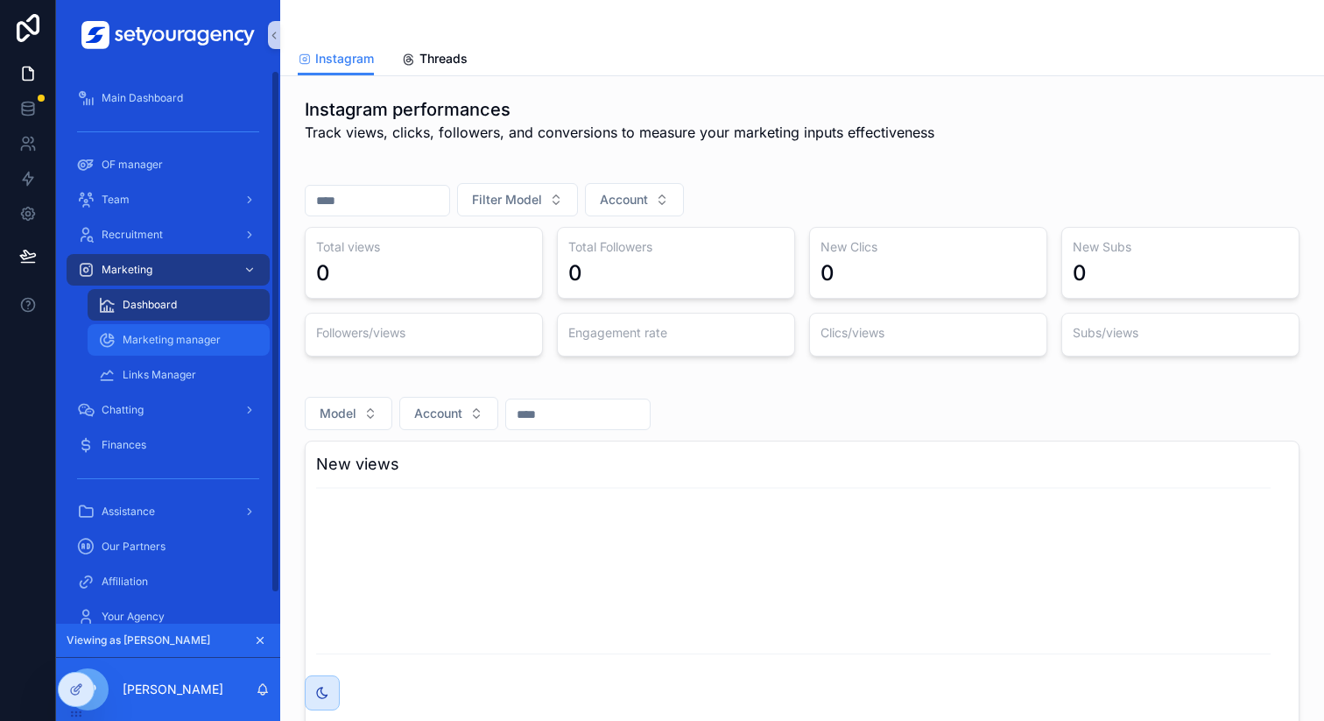
click at [209, 334] on span "Marketing manager" at bounding box center [172, 340] width 98 height 14
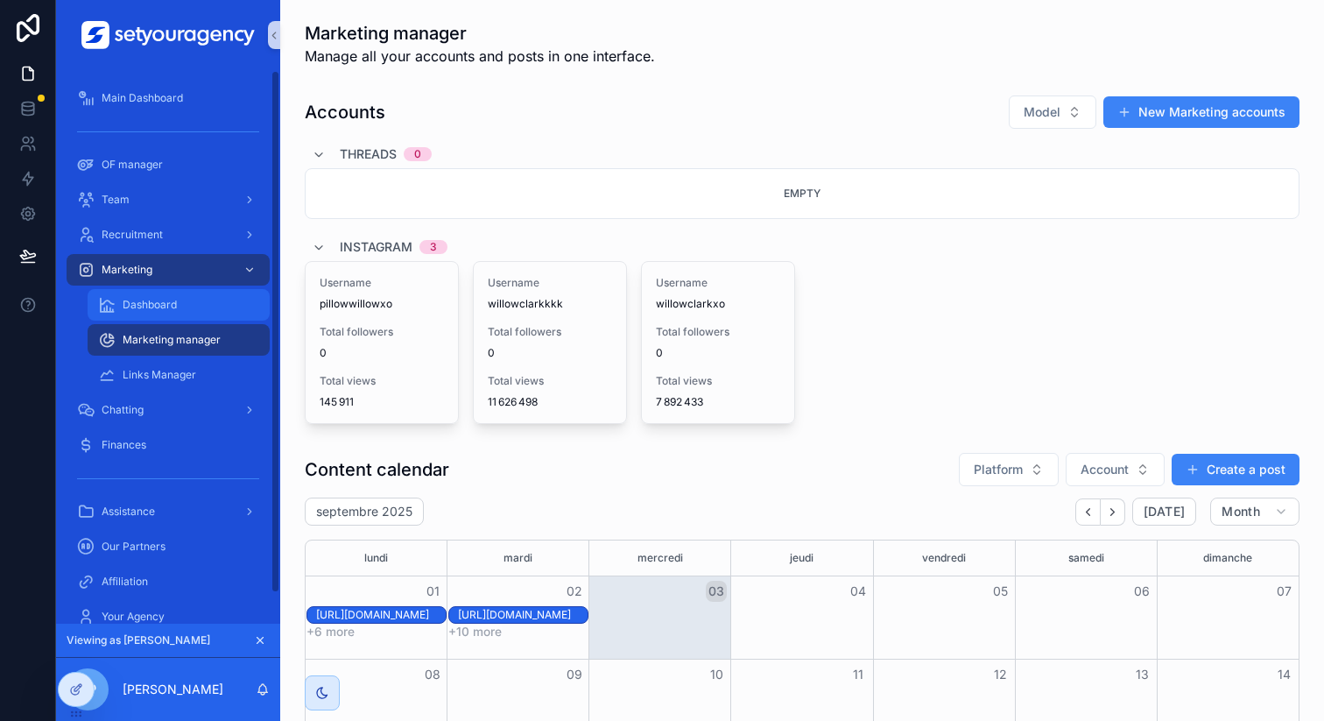
click at [207, 312] on div "Dashboard" at bounding box center [178, 305] width 161 height 28
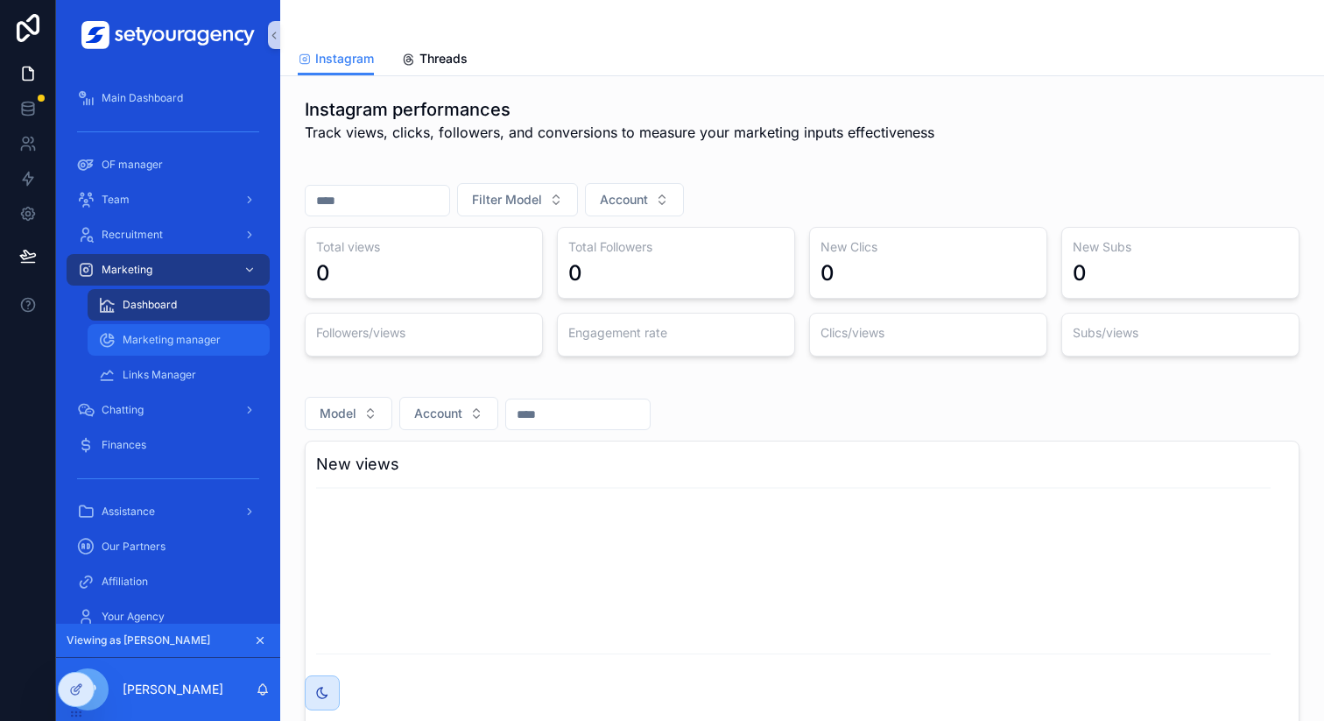
click at [222, 345] on div "Marketing manager" at bounding box center [178, 340] width 161 height 28
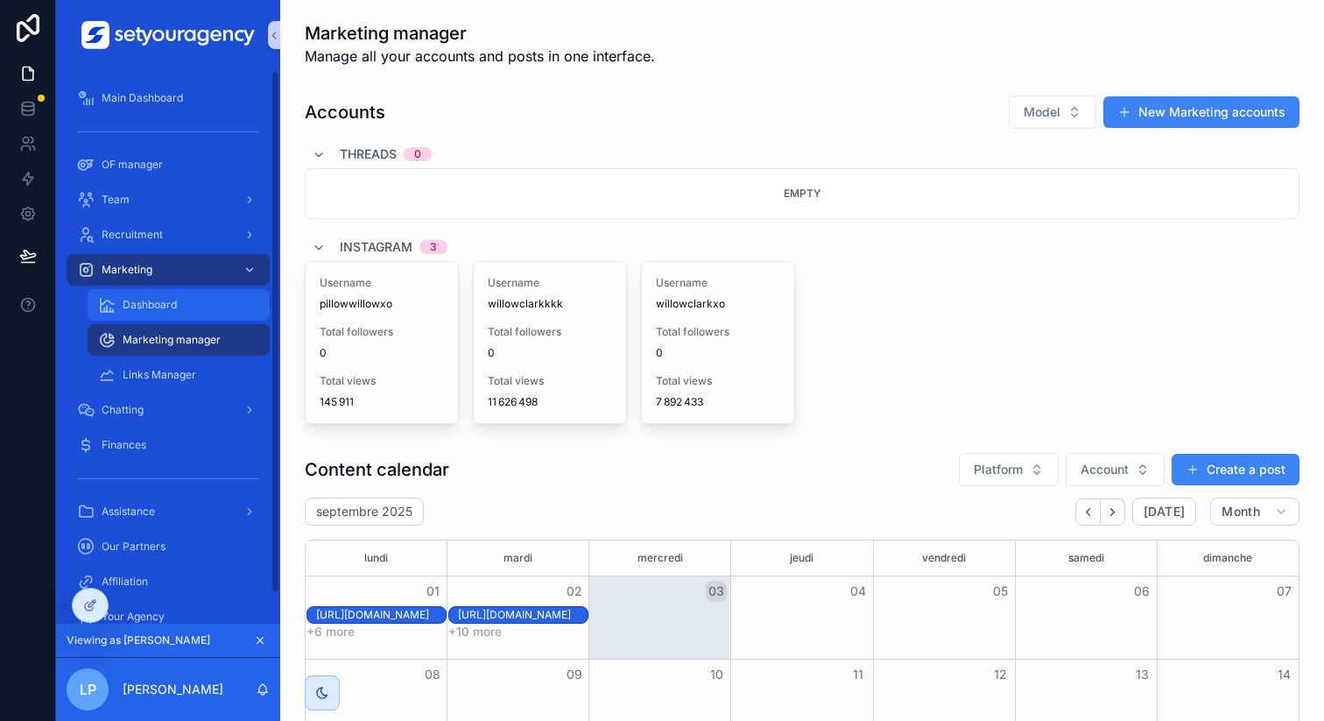
click at [189, 296] on div "Dashboard" at bounding box center [178, 305] width 161 height 28
